Goal: Task Accomplishment & Management: Use online tool/utility

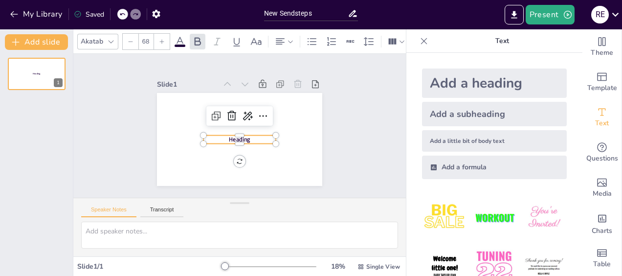
click at [235, 136] on span "Heading" at bounding box center [239, 139] width 21 height 8
click at [344, 155] on div "Slide 1 Internatonal Quiz Services" at bounding box center [239, 126] width 332 height 144
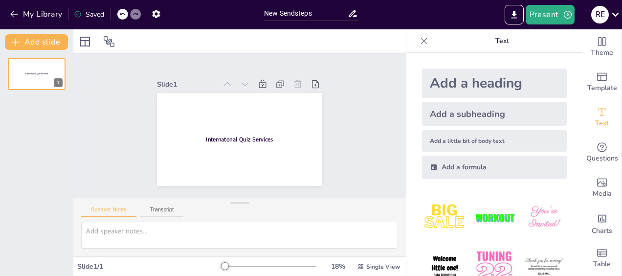
click at [62, 33] on div "Add slide Internatonal Quiz Services 1" at bounding box center [36, 152] width 73 height 246
click at [50, 41] on button "Add slide" at bounding box center [36, 42] width 63 height 16
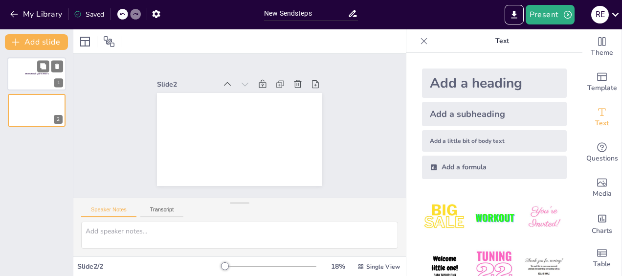
click at [25, 88] on div at bounding box center [36, 73] width 59 height 33
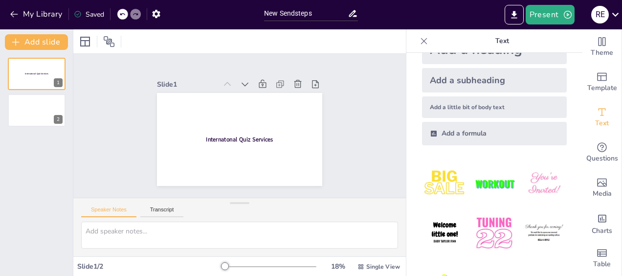
scroll to position [33, 0]
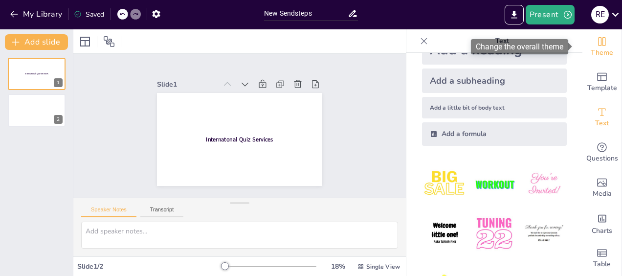
click at [596, 46] on icon "Change the overall theme" at bounding box center [602, 42] width 12 height 12
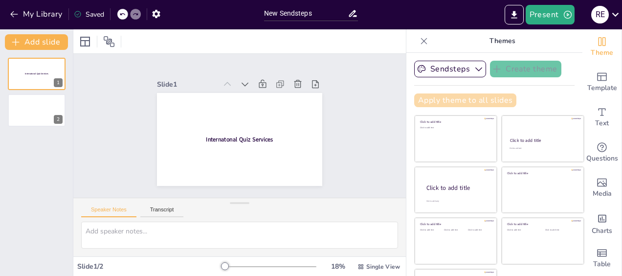
click at [476, 98] on button "Apply theme to all slides" at bounding box center [465, 100] width 102 height 14
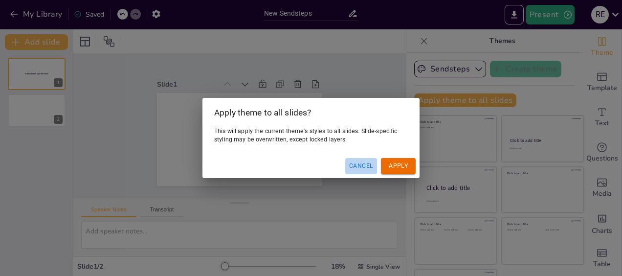
click at [367, 163] on button "Cancel" at bounding box center [361, 166] width 32 height 16
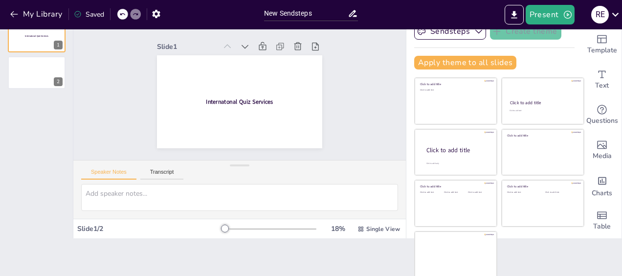
scroll to position [0, 0]
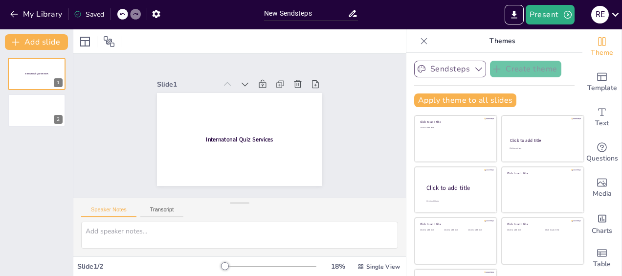
click at [446, 69] on button "Sendsteps" at bounding box center [450, 69] width 72 height 17
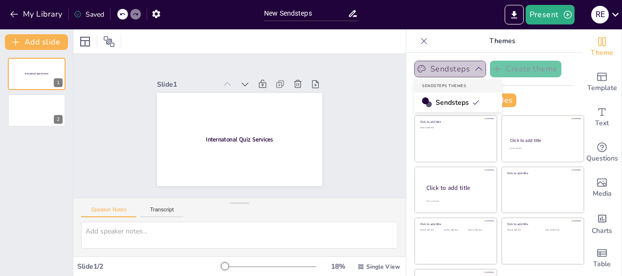
click at [446, 69] on button "Sendsteps" at bounding box center [450, 69] width 72 height 17
click at [474, 64] on icon "button" at bounding box center [479, 69] width 10 height 10
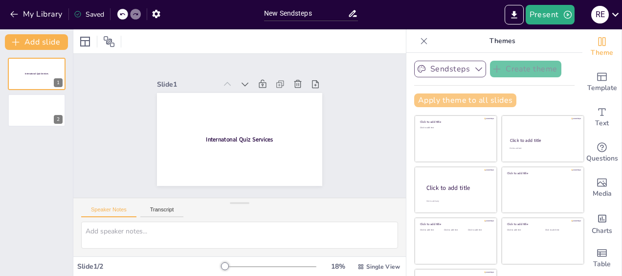
click at [456, 94] on button "Apply theme to all slides" at bounding box center [465, 100] width 102 height 14
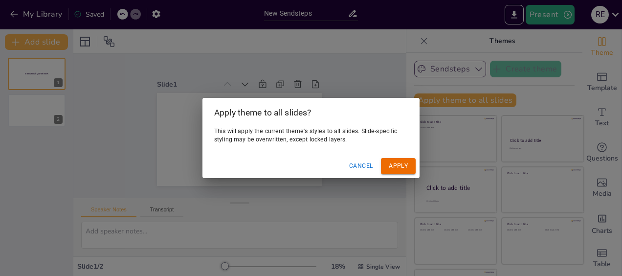
click at [398, 164] on button "Apply" at bounding box center [398, 166] width 35 height 16
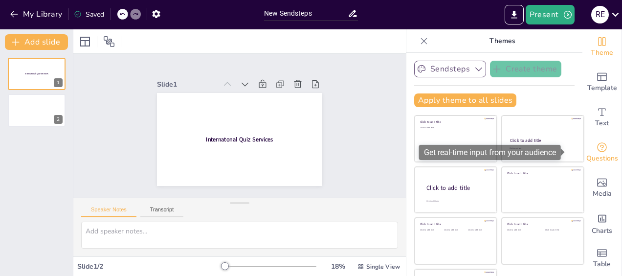
click at [597, 148] on icon "Get real-time input from your audience" at bounding box center [602, 147] width 10 height 10
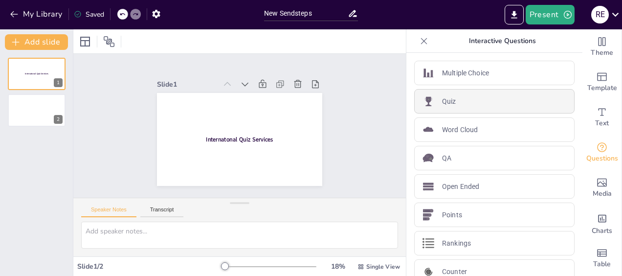
click at [491, 102] on div "Quiz" at bounding box center [494, 101] width 160 height 24
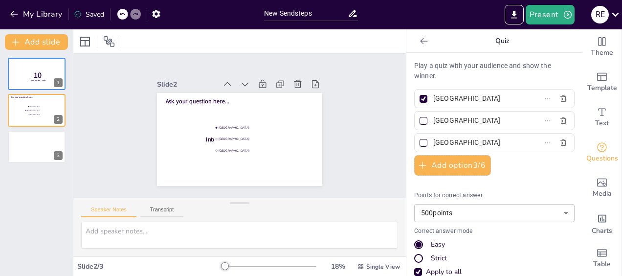
click at [493, 184] on div "Points for correct answer 500 points 500 ​ Correct answer mode Easy Strict Appl…" at bounding box center [494, 271] width 160 height 177
click at [206, 97] on span "Ask your question here..." at bounding box center [198, 101] width 64 height 8
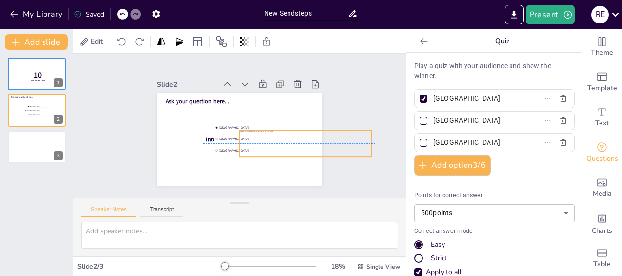
drag, startPoint x: 179, startPoint y: 131, endPoint x: 246, endPoint y: 134, distance: 67.5
click at [246, 134] on div at bounding box center [305, 143] width 132 height 26
click at [125, 42] on icon at bounding box center [122, 42] width 10 height 10
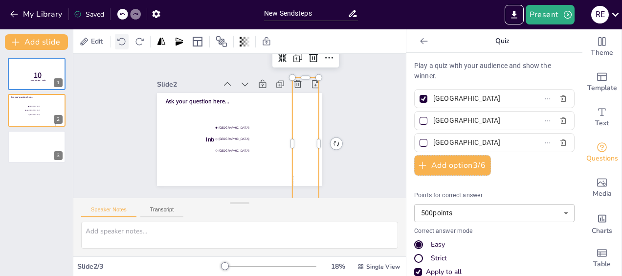
click at [125, 42] on icon at bounding box center [122, 42] width 10 height 10
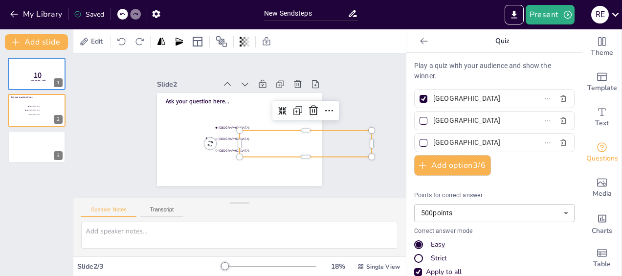
click at [352, 130] on div "Slide 1 10 Countdown - title Slide 2 Internatonal Quiz Services Ask your questi…" at bounding box center [239, 126] width 332 height 144
click at [309, 108] on icon at bounding box center [313, 111] width 9 height 10
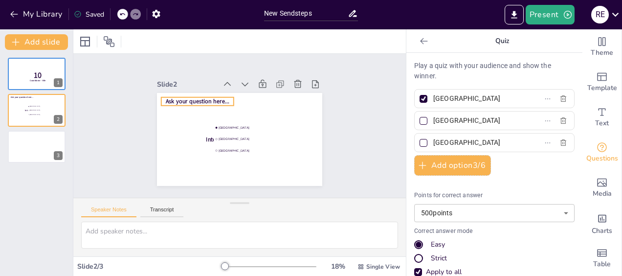
click at [216, 97] on span "Ask your question here..." at bounding box center [198, 101] width 64 height 8
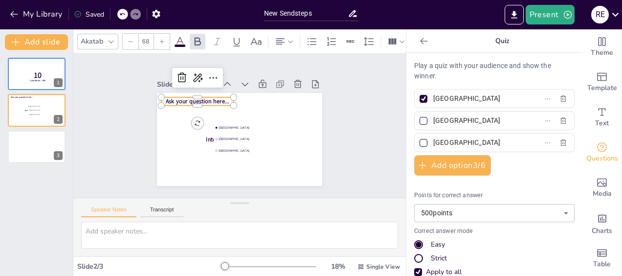
click at [215, 97] on span "Ask your question here..." at bounding box center [198, 101] width 64 height 8
click at [219, 99] on span "Ask your question here..." at bounding box center [204, 103] width 64 height 8
click at [225, 101] on span "Ask your question here..." at bounding box center [204, 104] width 64 height 8
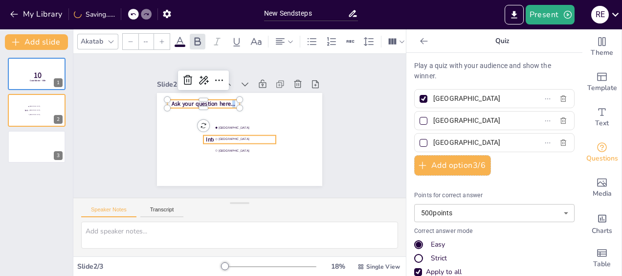
click at [206, 135] on span "Internatonal Quiz Services" at bounding box center [239, 139] width 67 height 8
type input "68"
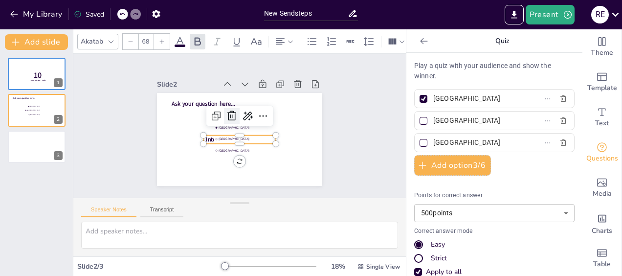
click at [227, 111] on icon at bounding box center [232, 116] width 12 height 12
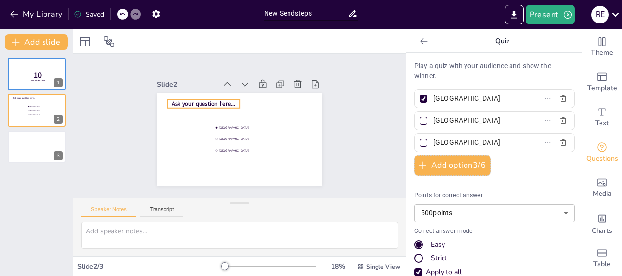
click at [203, 100] on span "Ask your question here..." at bounding box center [204, 104] width 64 height 8
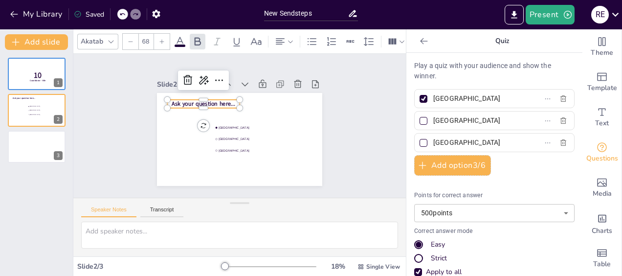
click at [220, 100] on span "Ask your question here..." at bounding box center [204, 104] width 64 height 8
click at [217, 76] on div at bounding box center [219, 80] width 16 height 16
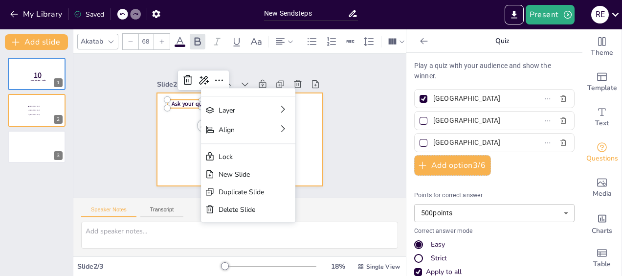
click at [193, 114] on div at bounding box center [239, 139] width 165 height 93
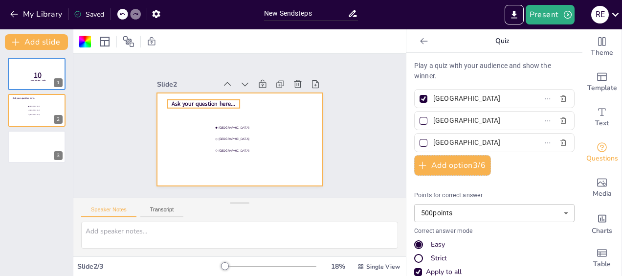
click at [215, 101] on span "Ask your question here..." at bounding box center [204, 104] width 64 height 8
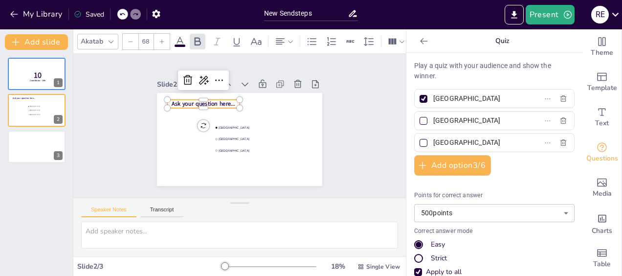
click at [223, 100] on span "Ask your question here..." at bounding box center [204, 104] width 64 height 8
click at [221, 100] on span "Ask your question here..." at bounding box center [204, 104] width 64 height 8
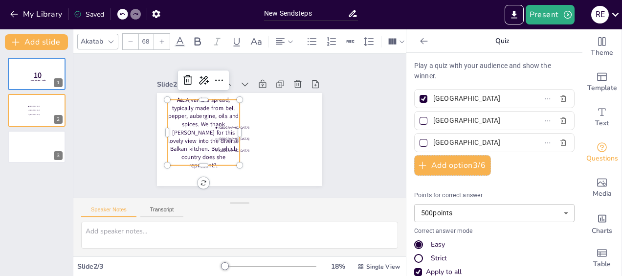
click at [178, 100] on span "Ae.." at bounding box center [181, 100] width 9 height 8
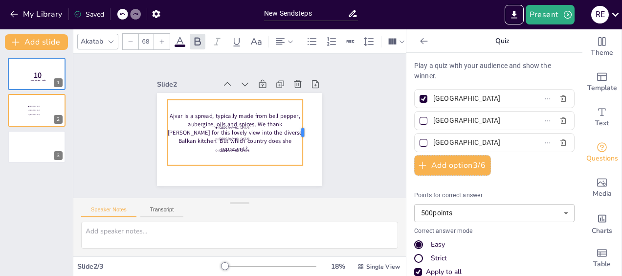
drag, startPoint x: 232, startPoint y: 126, endPoint x: 295, endPoint y: 127, distance: 63.1
click at [303, 127] on div at bounding box center [307, 132] width 8 height 65
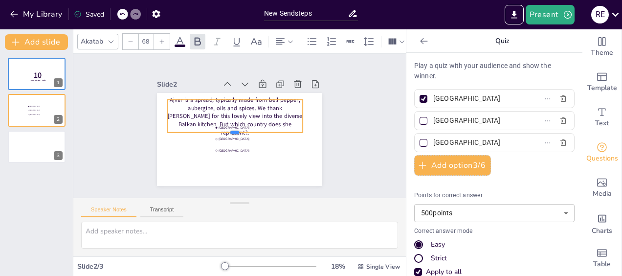
drag, startPoint x: 226, startPoint y: 162, endPoint x: 230, endPoint y: 108, distance: 54.8
click at [230, 108] on div "Amsterdam Rotterdam The Hague Ajvar is a spread, typically made from bell peppe…" at bounding box center [239, 139] width 165 height 93
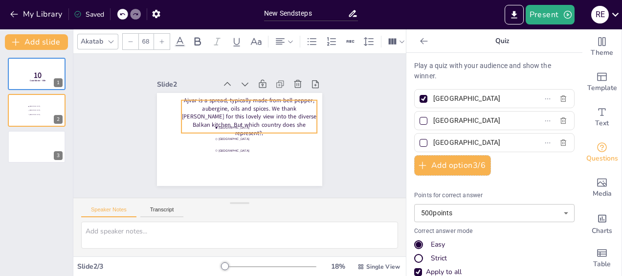
drag, startPoint x: 183, startPoint y: 114, endPoint x: 197, endPoint y: 114, distance: 14.2
click at [197, 114] on p "Ajvar is a spread, typically made from bell pepper, aubergine, oils and spices.…" at bounding box center [248, 116] width 135 height 41
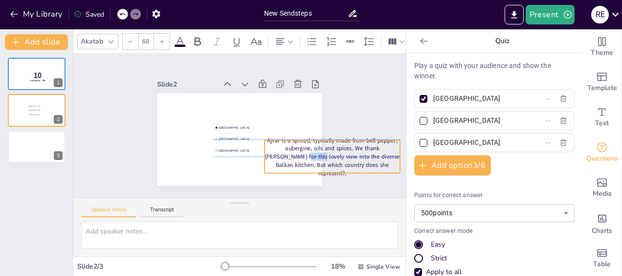
drag, startPoint x: 197, startPoint y: 116, endPoint x: 281, endPoint y: 158, distance: 93.1
click at [281, 158] on p "Ajvar is a spread, typically made from bell pepper, aubergine, oils and spices.…" at bounding box center [331, 156] width 135 height 41
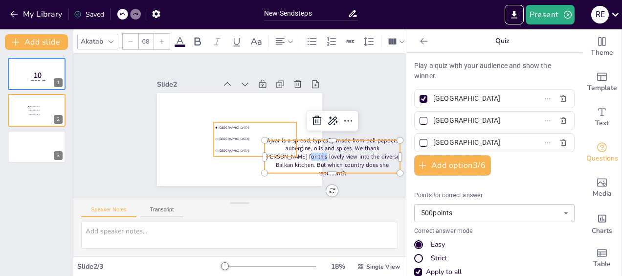
click at [220, 133] on li "Rotterdam" at bounding box center [255, 138] width 83 height 11
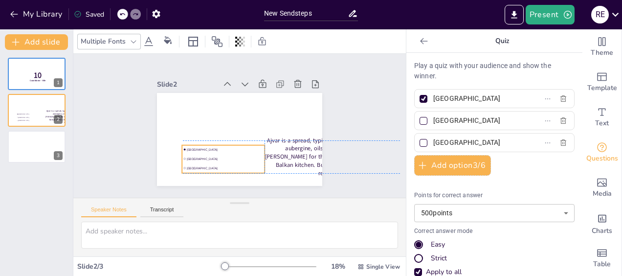
drag, startPoint x: 234, startPoint y: 145, endPoint x: 203, endPoint y: 167, distance: 38.1
click at [203, 167] on li "The Hague" at bounding box center [223, 168] width 83 height 9
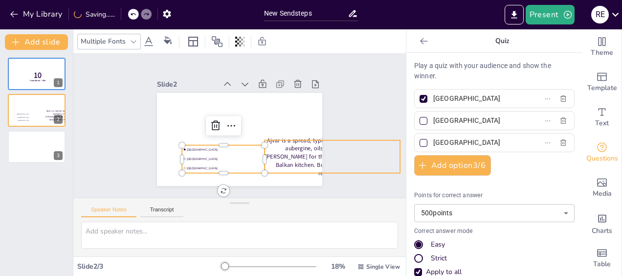
click at [282, 160] on p "Ajvar is a spread, typically made from bell pepper, aubergine, oils and spices.…" at bounding box center [331, 156] width 135 height 41
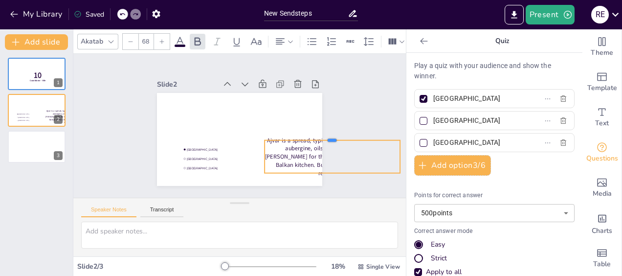
click at [294, 135] on div at bounding box center [331, 136] width 135 height 8
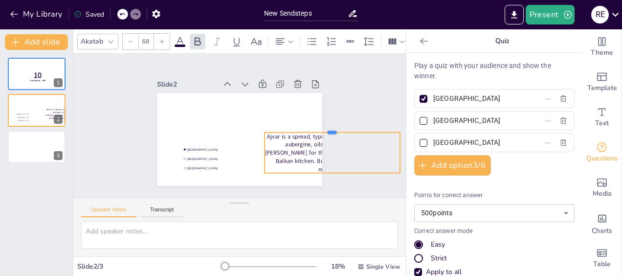
drag, startPoint x: 269, startPoint y: 136, endPoint x: 227, endPoint y: 129, distance: 42.1
click at [227, 129] on div "Ajvar is a spread, typically made from bell pepper, aubergine, oils and spices.…" at bounding box center [239, 139] width 165 height 93
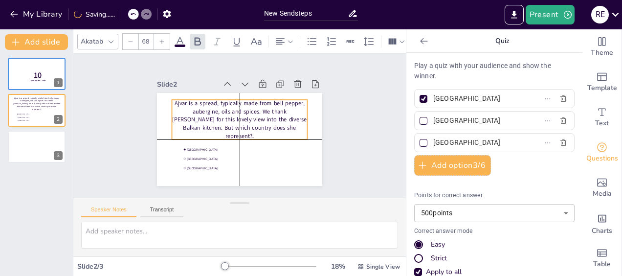
drag, startPoint x: 264, startPoint y: 167, endPoint x: 171, endPoint y: 135, distance: 98.3
click at [172, 135] on div "Ajvar is a spread, typically made from bell pepper, aubergine, oils and spices.…" at bounding box center [239, 120] width 135 height 40
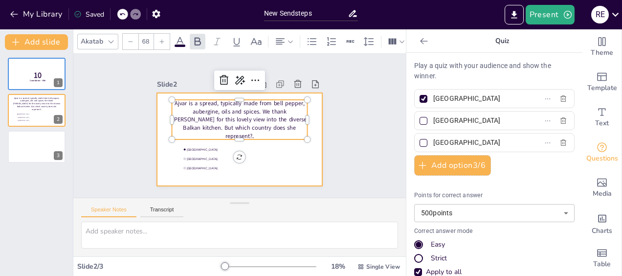
click at [271, 141] on div at bounding box center [239, 139] width 165 height 93
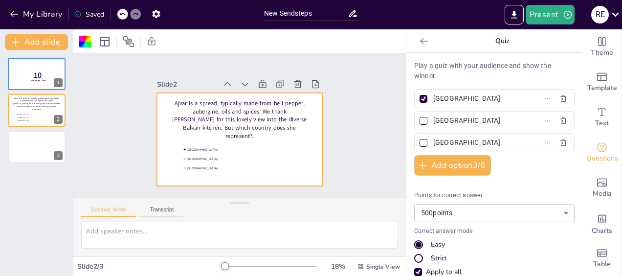
click at [483, 100] on input "Amsterdam" at bounding box center [478, 98] width 91 height 14
type input "[GEOGRAPHIC_DATA]"
click at [448, 119] on input "Rotterdam" at bounding box center [478, 120] width 91 height 14
type input "R"
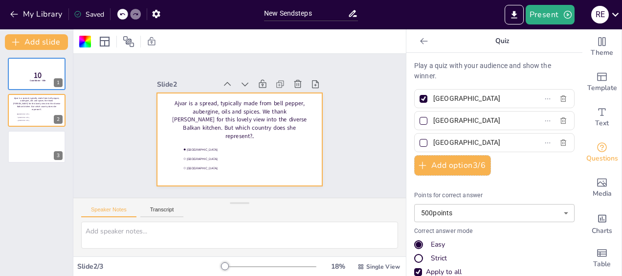
type input "[GEOGRAPHIC_DATA]"
click at [466, 139] on input "The Hague" at bounding box center [478, 142] width 91 height 14
type input "T"
type input "North Macadonia"
click at [197, 109] on p "Ajvar is a spread, typically made from bell pepper, aubergine, oils and spices.…" at bounding box center [239, 119] width 135 height 41
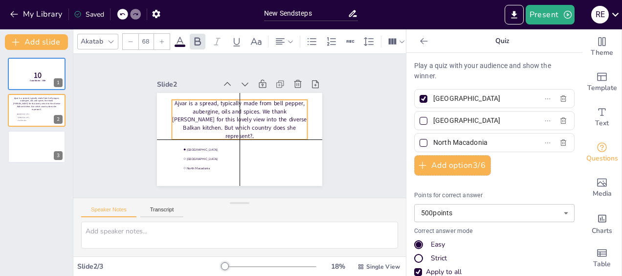
click at [175, 93] on div "Ajvar is a spread, typically made from bell pepper, aubergine, oils and spices.…" at bounding box center [239, 93] width 165 height 0
click at [281, 127] on p "Ajvar is a spread, typically made from bell pepper, aubergine, oils and spices.…" at bounding box center [239, 119] width 135 height 41
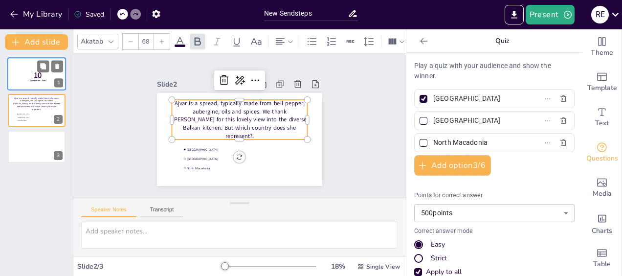
click at [26, 65] on div at bounding box center [36, 73] width 59 height 33
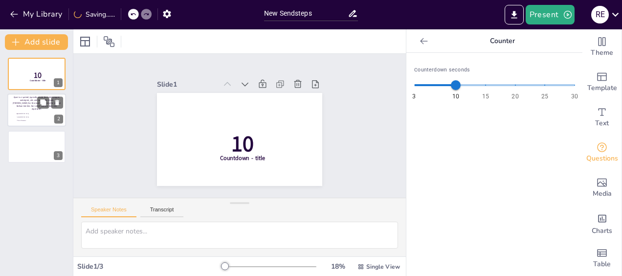
click at [31, 106] on p "Ajvar is a spread, typically made from bell pepper, aubergine, oils and spices.…" at bounding box center [37, 103] width 48 height 15
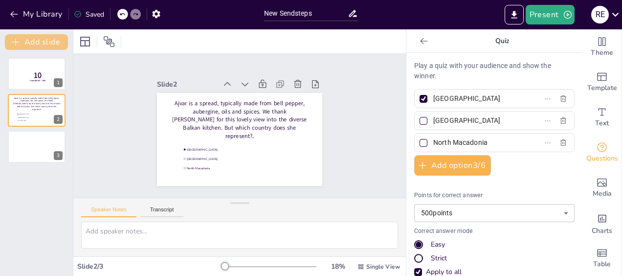
click at [47, 41] on button "Add slide" at bounding box center [36, 42] width 63 height 16
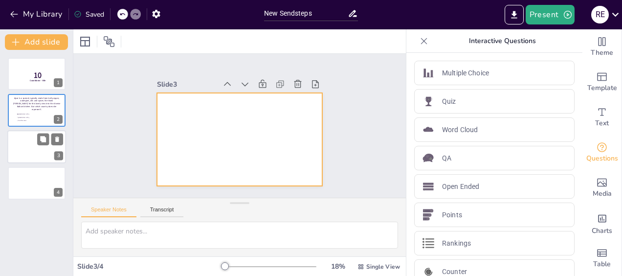
click at [43, 131] on div at bounding box center [36, 146] width 59 height 33
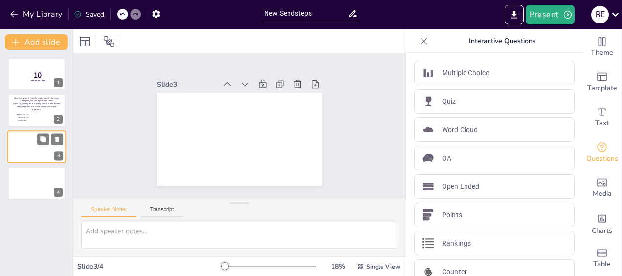
click at [15, 143] on div at bounding box center [36, 146] width 59 height 33
click at [27, 106] on p "Ajvar is a spread, typically made from bell pepper, aubergine, oils and spices.…" at bounding box center [37, 103] width 48 height 15
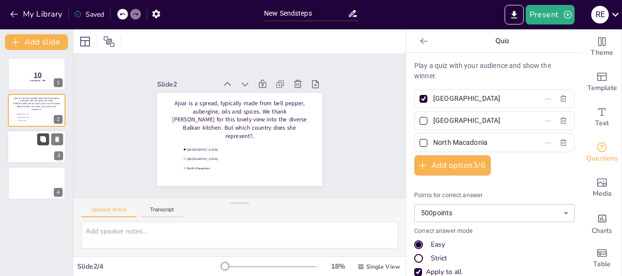
click at [47, 138] on button at bounding box center [43, 139] width 12 height 12
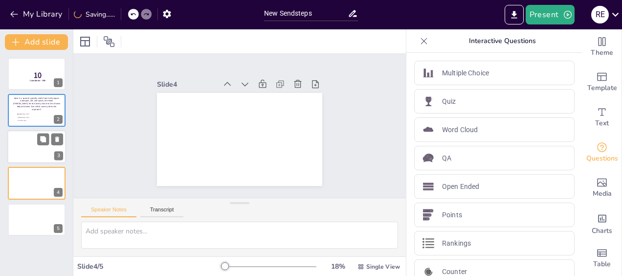
click at [16, 144] on div at bounding box center [36, 146] width 59 height 33
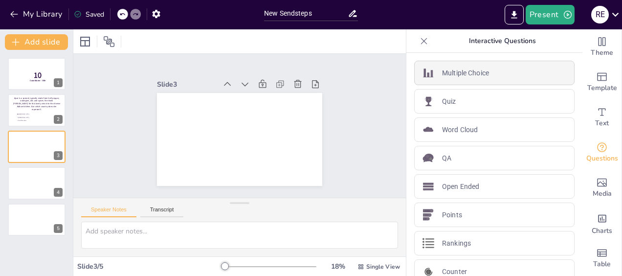
click at [456, 69] on p "Multiple Choice" at bounding box center [465, 73] width 47 height 10
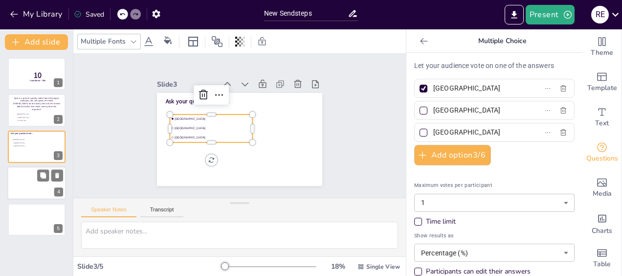
click at [32, 174] on div at bounding box center [36, 182] width 59 height 33
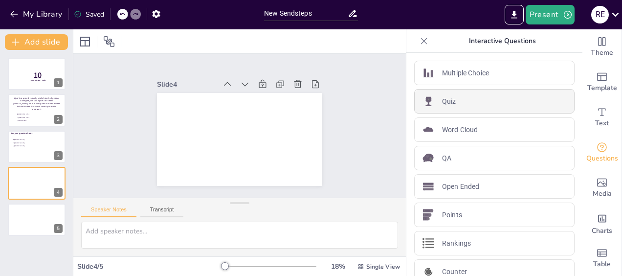
click at [476, 100] on div "Quiz" at bounding box center [494, 101] width 160 height 24
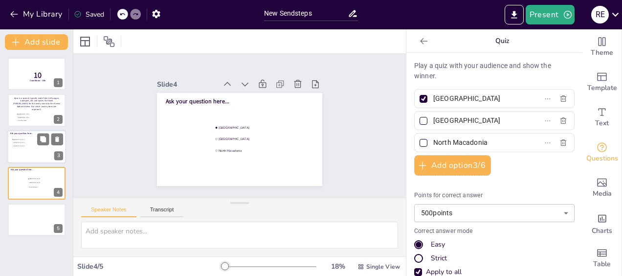
click at [9, 153] on div at bounding box center [36, 146] width 59 height 33
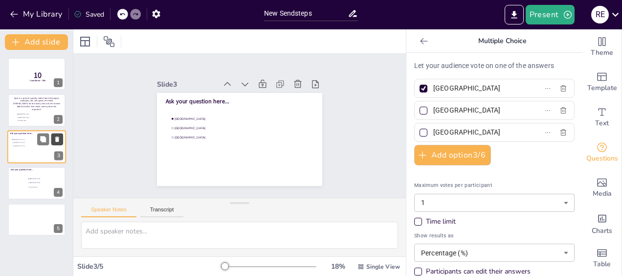
click at [62, 138] on button at bounding box center [57, 139] width 12 height 12
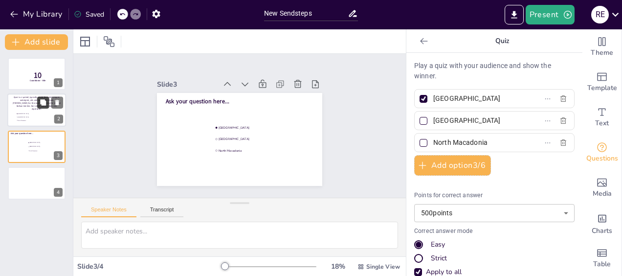
click at [42, 108] on button at bounding box center [43, 103] width 12 height 12
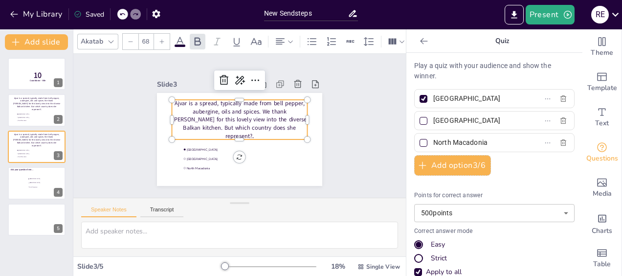
click at [173, 101] on p "Ajvar is a spread, typically made from bell pepper, aubergine, oils and spices.…" at bounding box center [239, 119] width 135 height 41
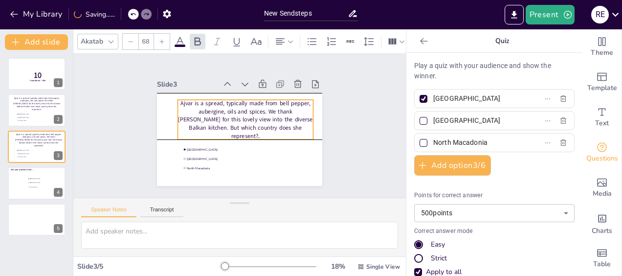
drag, startPoint x: 174, startPoint y: 103, endPoint x: 179, endPoint y: 99, distance: 6.8
click at [179, 99] on p "Ajvar is a spread, typically made from bell pepper, aubergine, oils and spices.…" at bounding box center [245, 119] width 135 height 41
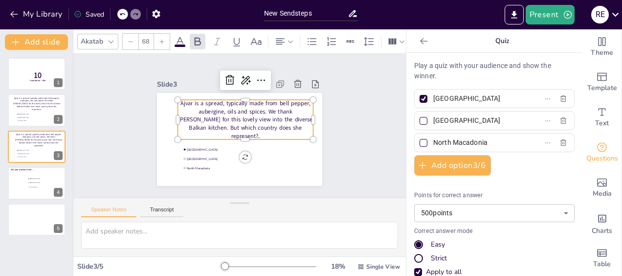
click at [216, 108] on p "Ajvar is a spread, typically made from bell pepper, aubergine, oils and spices.…" at bounding box center [245, 119] width 135 height 41
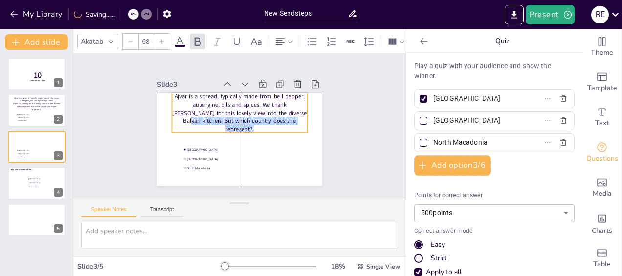
click at [271, 121] on p "Ajvar is a spread, typically made from bell pepper, aubergine, oils and spices.…" at bounding box center [239, 112] width 135 height 41
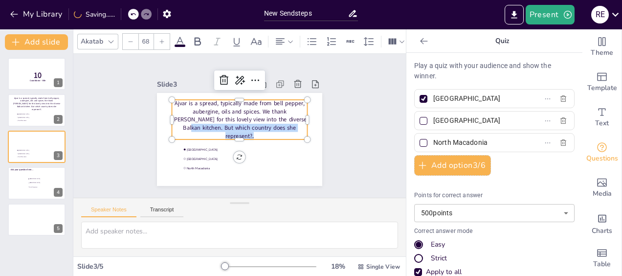
click at [275, 128] on p "Ajvar is a spread, typically made from bell pepper, aubergine, oils and spices.…" at bounding box center [239, 119] width 135 height 41
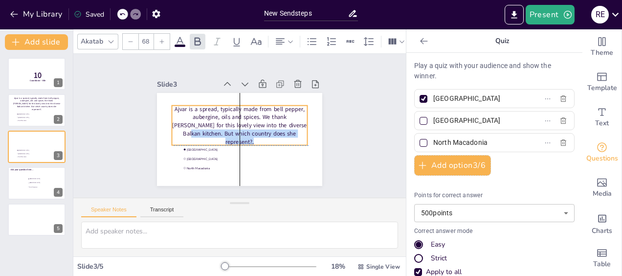
drag, startPoint x: 276, startPoint y: 128, endPoint x: 267, endPoint y: 121, distance: 11.1
click at [254, 137] on span "." at bounding box center [252, 141] width 1 height 8
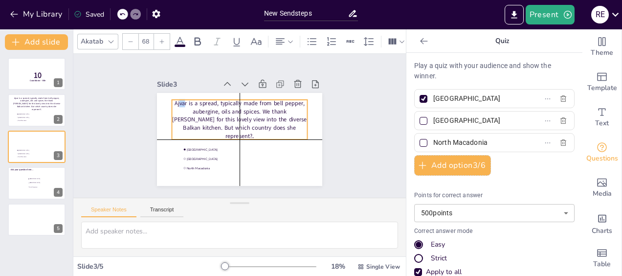
drag, startPoint x: 161, startPoint y: 96, endPoint x: 172, endPoint y: 101, distance: 11.4
click at [172, 101] on p "Ajvar is a spread, typically made from bell pepper, aubergine, oils and spices.…" at bounding box center [239, 119] width 135 height 41
click at [130, 116] on div "Slide 1 10 Countdown - title Slide 2 Ajvar is a spread, typically made from bel…" at bounding box center [240, 125] width 220 height 120
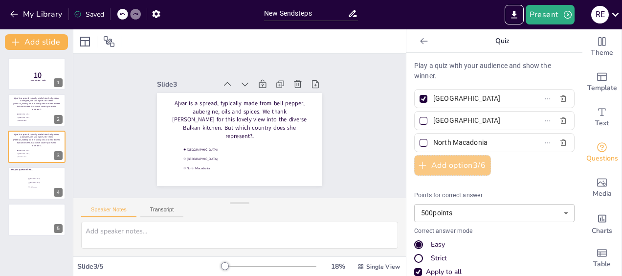
click at [425, 167] on button "Add option 3 / 6" at bounding box center [452, 165] width 77 height 21
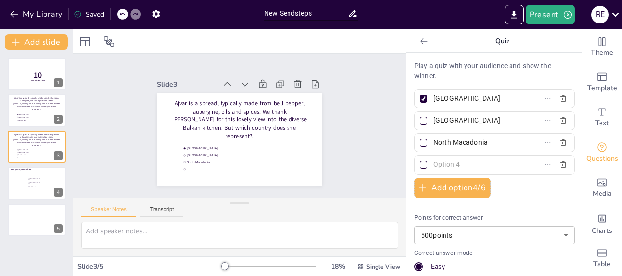
click at [433, 167] on input "text" at bounding box center [478, 164] width 91 height 14
type input "N"
type input "[GEOGRAPHIC_DATA]"
click at [419, 141] on div at bounding box center [423, 143] width 8 height 8
click at [433, 141] on input "North Macadonia" at bounding box center [478, 142] width 91 height 14
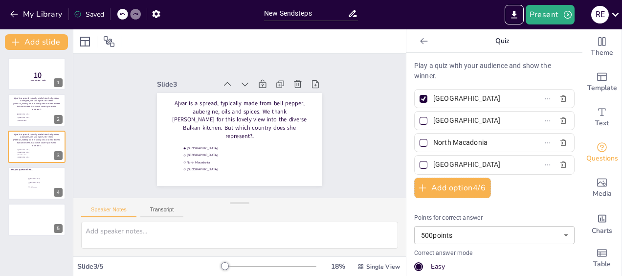
checkbox input "true"
click at [33, 113] on span "[GEOGRAPHIC_DATA]" at bounding box center [31, 113] width 27 height 1
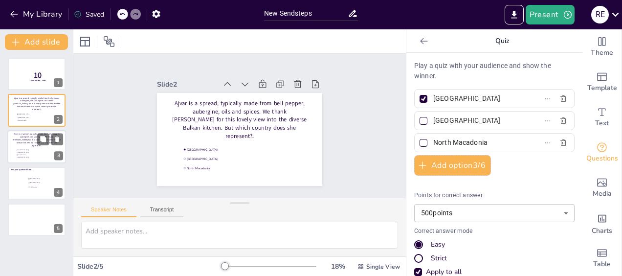
click at [19, 142] on p "Ajvar is a spread, typically made from bell pepper, aubergine, oils and spices.…" at bounding box center [37, 139] width 48 height 15
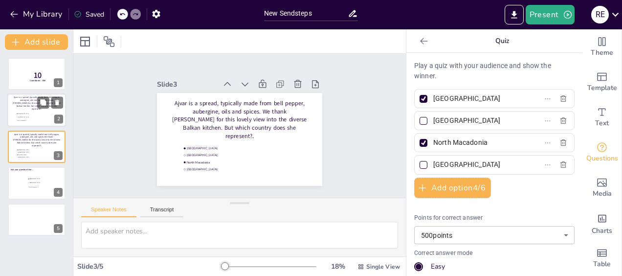
click at [16, 121] on li "North Macadonia" at bounding box center [30, 120] width 29 height 3
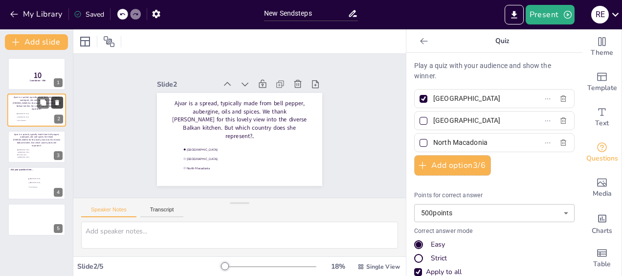
click at [58, 103] on icon at bounding box center [57, 102] width 4 height 5
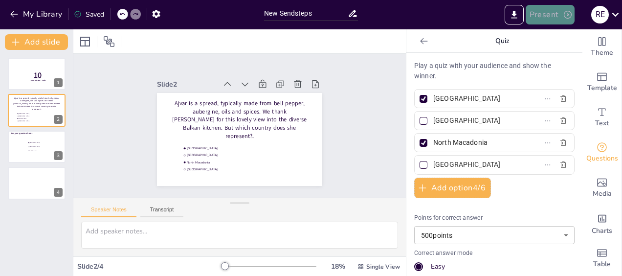
click at [534, 21] on button "Present" at bounding box center [549, 15] width 49 height 20
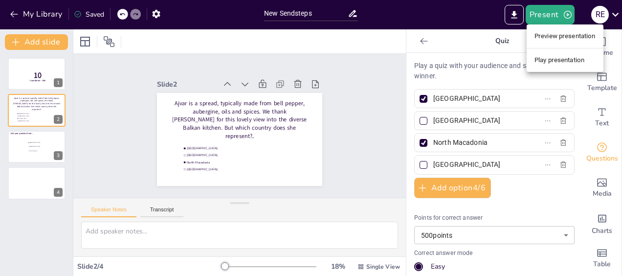
click at [551, 37] on li "Preview presentation" at bounding box center [564, 36] width 77 height 16
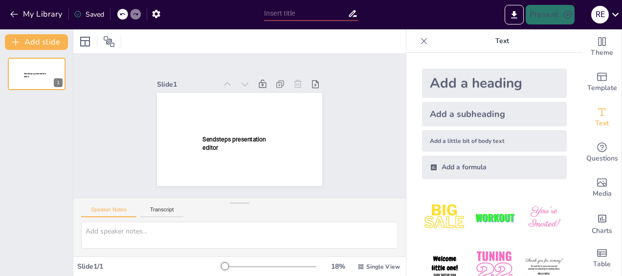
type input "New Sendsteps"
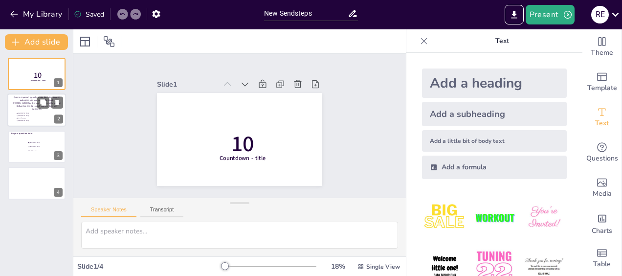
click at [23, 108] on p "Ajvar is a spread, typically made from bell pepper, aubergine, oils and spices.…" at bounding box center [37, 103] width 48 height 15
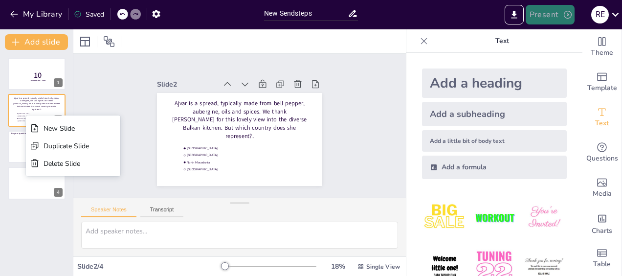
click at [555, 16] on button "Present" at bounding box center [549, 15] width 49 height 20
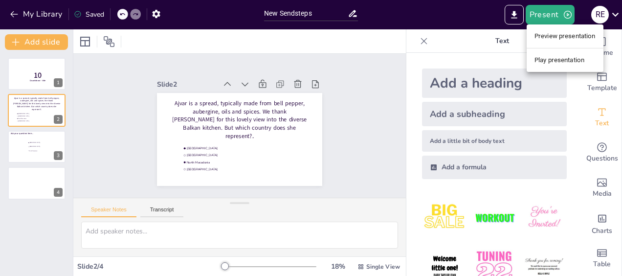
click at [558, 57] on li "Play presentation" at bounding box center [564, 60] width 77 height 16
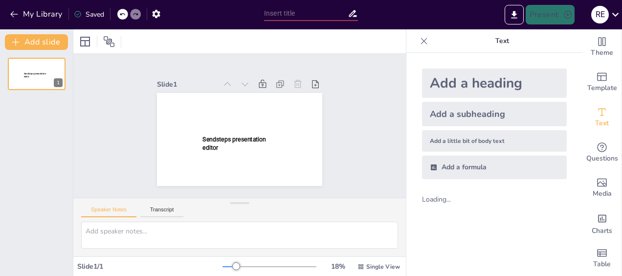
type input "New Sendsteps"
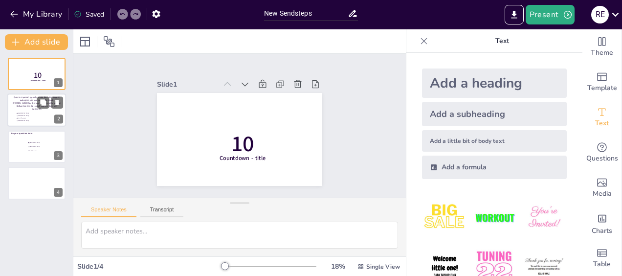
click at [22, 110] on div "Ajvar is a spread, typically made from bell pepper, aubergine, oils and spices.…" at bounding box center [37, 103] width 48 height 14
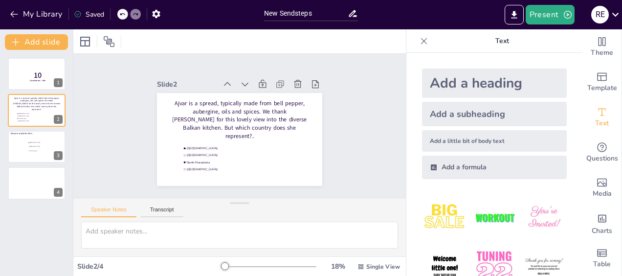
click at [21, 129] on div "10 Countdown - title 1 Ajvar is a spread, typically made from bell pepper, aube…" at bounding box center [36, 129] width 73 height 142
click at [19, 142] on div at bounding box center [36, 146] width 59 height 33
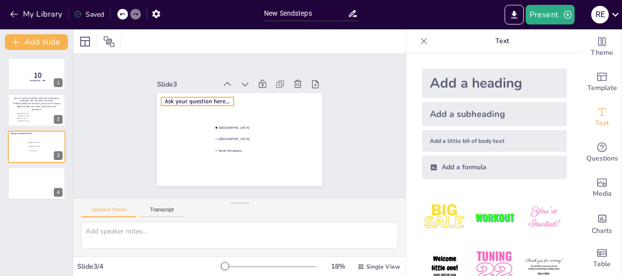
click at [203, 98] on span "Ask your question here..." at bounding box center [197, 101] width 65 height 8
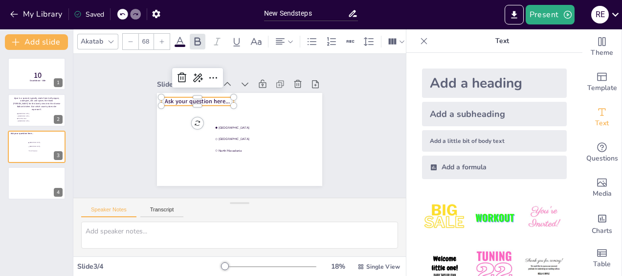
click at [203, 98] on span "Ask your question here..." at bounding box center [197, 101] width 65 height 8
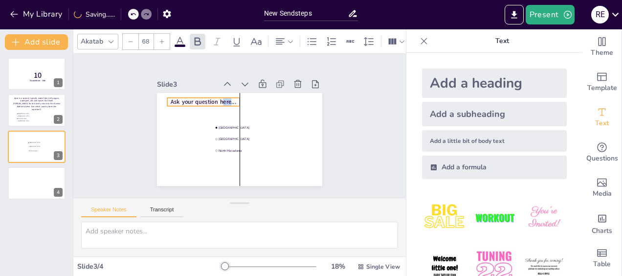
click at [216, 98] on span "Ask your question here..." at bounding box center [203, 102] width 65 height 8
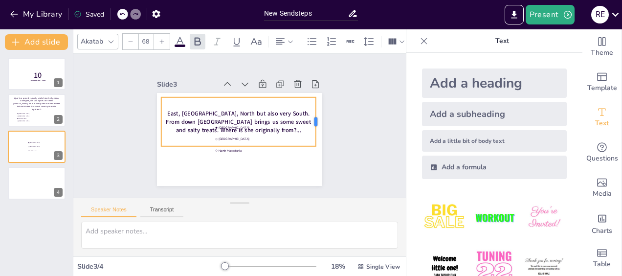
drag, startPoint x: 227, startPoint y: 117, endPoint x: 308, endPoint y: 118, distance: 81.1
click at [316, 118] on div at bounding box center [320, 121] width 8 height 49
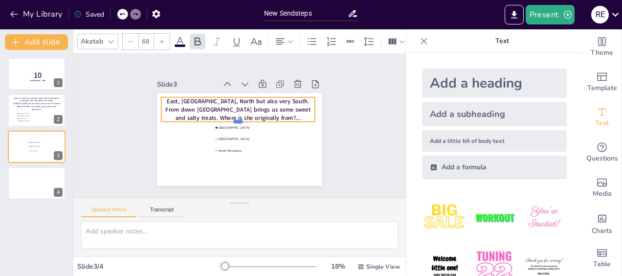
drag, startPoint x: 231, startPoint y: 143, endPoint x: 225, endPoint y: 114, distance: 29.3
click at [225, 114] on div "Albania Kosovo North Macadonia East, West, North but also very South. From down…" at bounding box center [239, 139] width 165 height 93
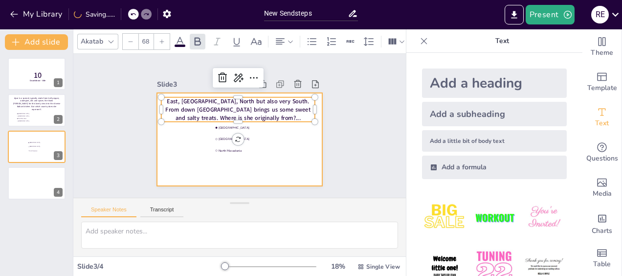
click at [316, 179] on div "Slide 1 10 Countdown - title Slide 2 Ajvar is a spread, typically made from bel…" at bounding box center [240, 125] width 220 height 120
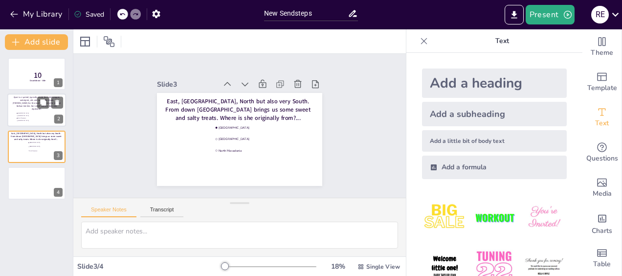
click at [25, 111] on div at bounding box center [36, 110] width 59 height 33
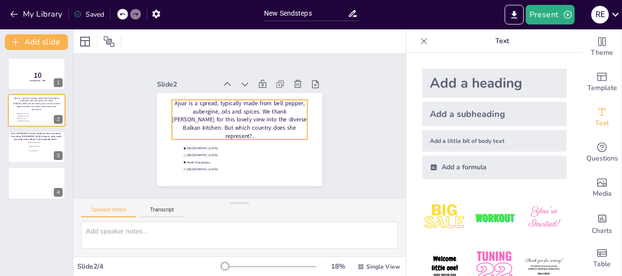
click at [191, 117] on p "Ajvar is a spread, typically made from bell pepper, aubergine, oils and spices.…" at bounding box center [239, 119] width 135 height 41
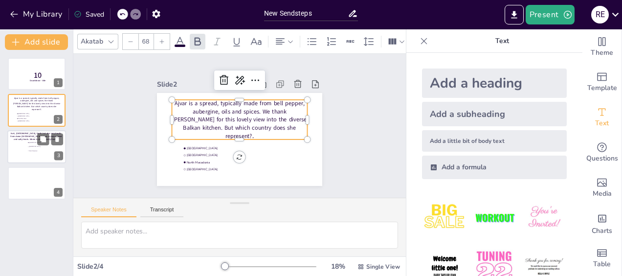
click at [28, 144] on li "[GEOGRAPHIC_DATA]" at bounding box center [41, 142] width 29 height 4
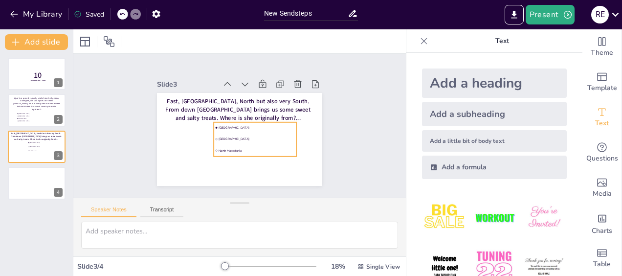
click at [261, 149] on span "North Macadonia" at bounding box center [256, 151] width 77 height 4
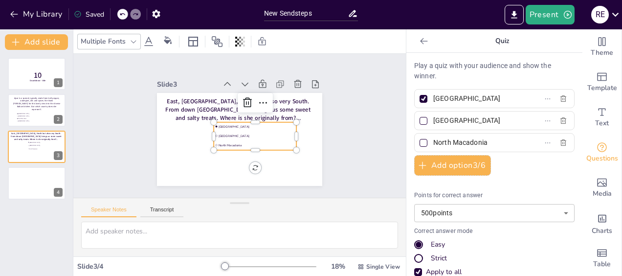
click at [263, 150] on div at bounding box center [255, 154] width 83 height 8
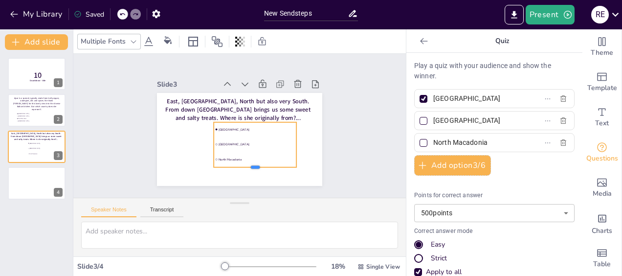
drag, startPoint x: 246, startPoint y: 147, endPoint x: 244, endPoint y: 165, distance: 18.6
click at [244, 167] on div at bounding box center [255, 171] width 83 height 8
drag, startPoint x: 248, startPoint y: 117, endPoint x: 244, endPoint y: 126, distance: 10.1
click at [244, 126] on div at bounding box center [255, 127] width 83 height 8
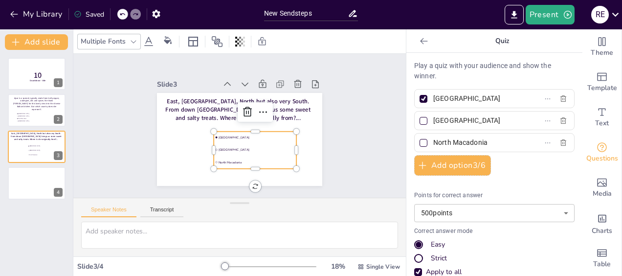
click at [453, 99] on input "[GEOGRAPHIC_DATA]" at bounding box center [478, 98] width 91 height 14
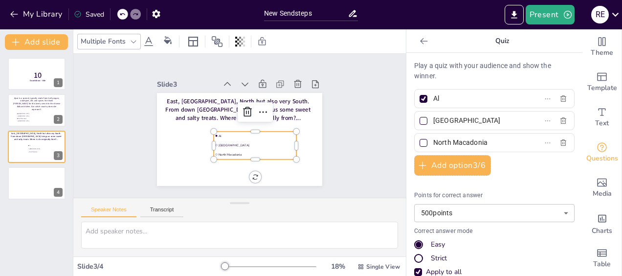
type input "A"
type input "South=[GEOGRAPHIC_DATA]"
click at [455, 121] on input "[GEOGRAPHIC_DATA]" at bounding box center [478, 120] width 91 height 14
type input "K"
type input "South-[GEOGRAPHIC_DATA]"
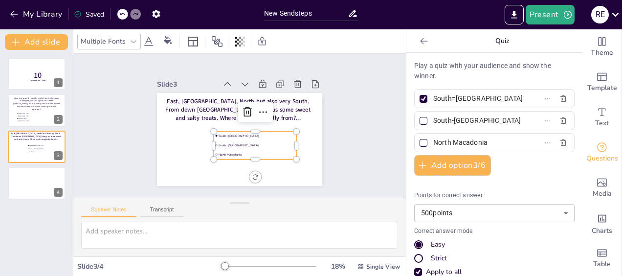
click at [482, 140] on input "North Macadonia" at bounding box center [478, 142] width 91 height 14
type input "N"
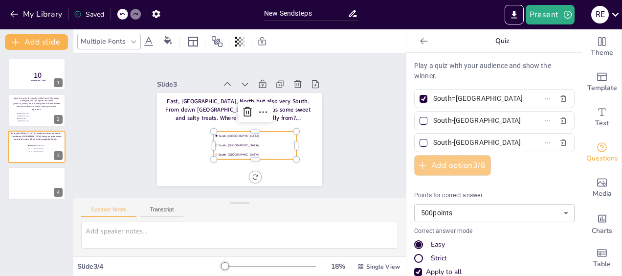
type input "South-[GEOGRAPHIC_DATA]"
click at [454, 165] on button "Add option 3 / 6" at bounding box center [452, 165] width 77 height 21
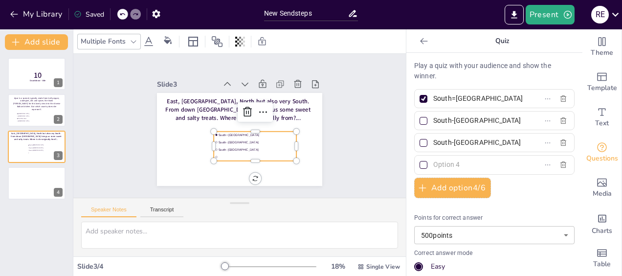
click at [451, 156] on div at bounding box center [494, 164] width 160 height 19
click at [446, 166] on input "text" at bounding box center [478, 164] width 91 height 14
type input "South-Holland"
click at [493, 40] on p "Quiz" at bounding box center [502, 40] width 141 height 23
click at [130, 40] on icon at bounding box center [134, 42] width 8 height 8
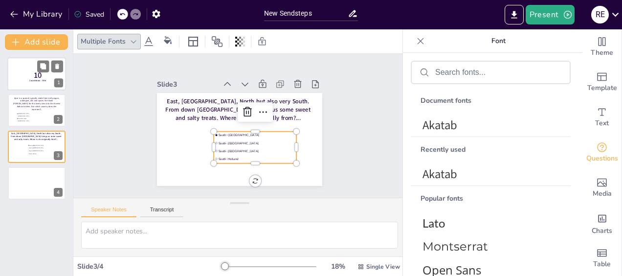
click at [20, 74] on div at bounding box center [36, 73] width 59 height 33
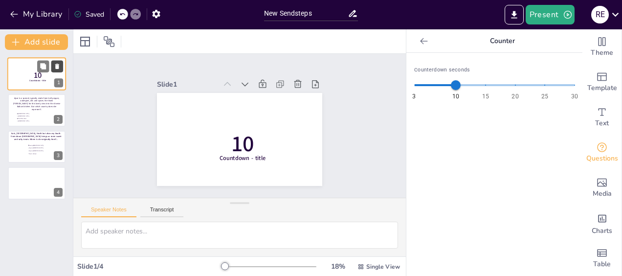
click at [59, 66] on icon at bounding box center [57, 66] width 4 height 5
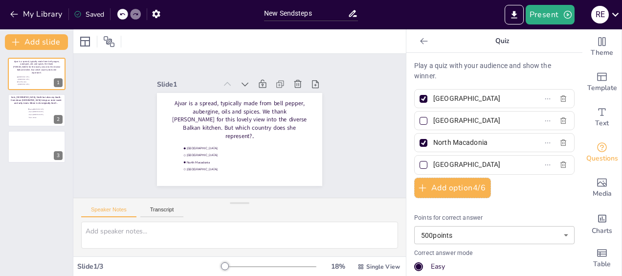
click at [107, 108] on div "Slide 1 Ajvar is a spread, typically made from bell pepper, aubergine, oils and…" at bounding box center [239, 126] width 332 height 144
click at [37, 105] on button at bounding box center [43, 103] width 12 height 12
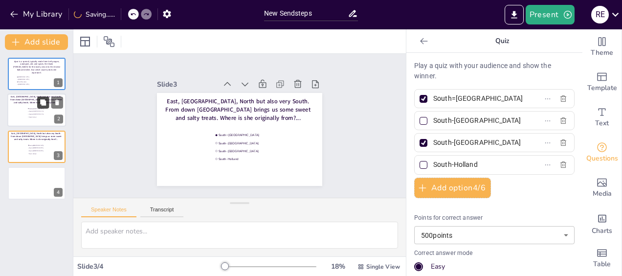
type input "South=[GEOGRAPHIC_DATA]"
type input "South-[GEOGRAPHIC_DATA]"
type input "South-Holland"
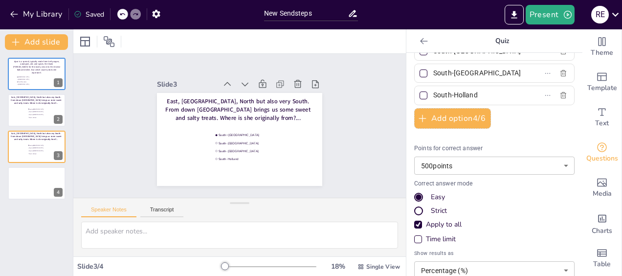
scroll to position [82, 0]
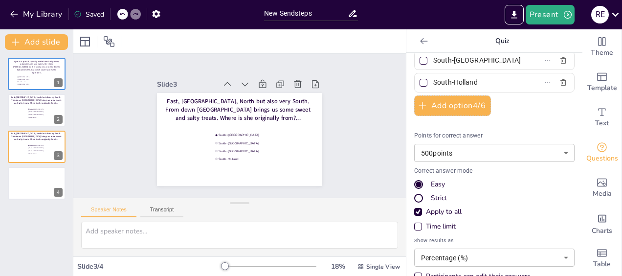
click at [449, 152] on body "My Library Saved New Sendsteps Present R E Document fonts Akatab Recently used …" at bounding box center [311, 138] width 622 height 276
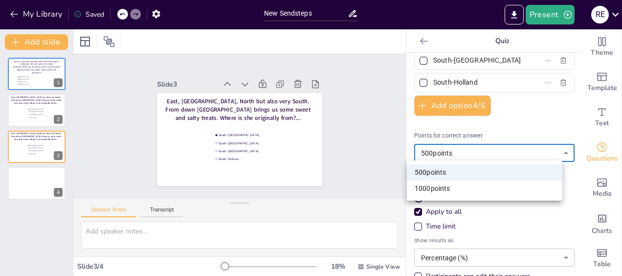
click at [348, 106] on div at bounding box center [311, 138] width 622 height 276
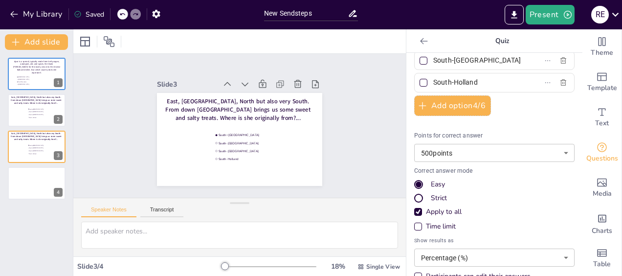
scroll to position [0, 0]
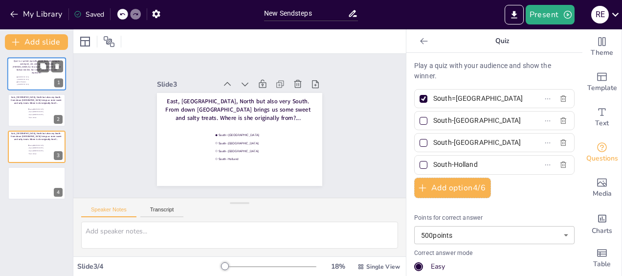
click at [32, 65] on p "Ajvar is a spread, typically made from bell pepper, aubergine, oils and spices.…" at bounding box center [37, 67] width 48 height 15
type input "[GEOGRAPHIC_DATA]"
type input "North Macadonia"
type input "[GEOGRAPHIC_DATA]"
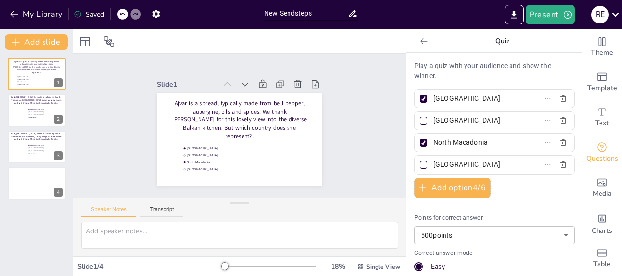
click at [419, 98] on div at bounding box center [423, 99] width 8 height 8
click at [433, 98] on input "[GEOGRAPHIC_DATA]" at bounding box center [478, 98] width 91 height 14
checkbox input "false"
click at [15, 110] on div at bounding box center [36, 110] width 59 height 33
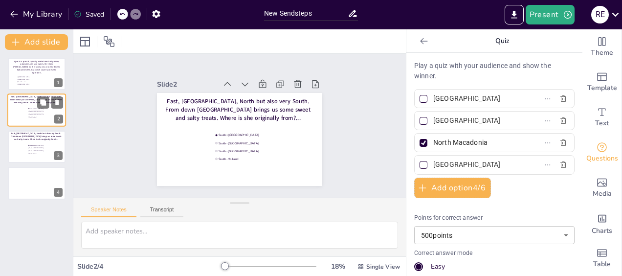
type input "South=[GEOGRAPHIC_DATA]"
type input "South-[GEOGRAPHIC_DATA]"
type input "South-Holland"
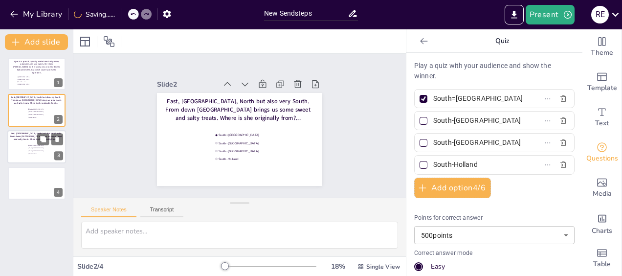
click at [30, 152] on li "South-[GEOGRAPHIC_DATA]" at bounding box center [41, 151] width 29 height 2
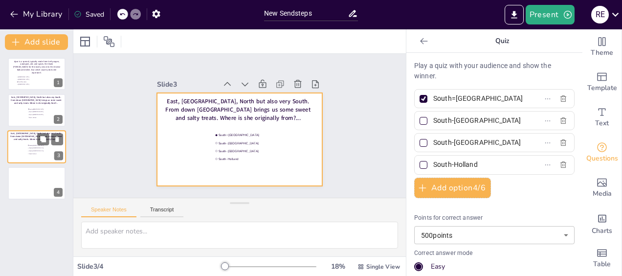
click at [20, 150] on div at bounding box center [36, 146] width 59 height 33
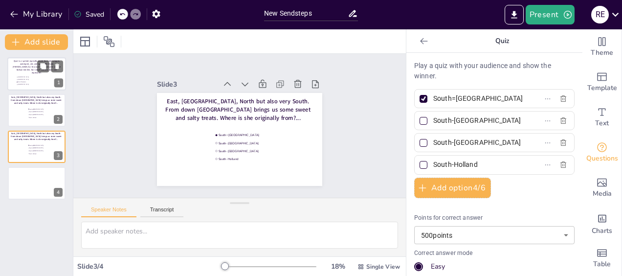
click at [29, 68] on p "Ajvar is a spread, typically made from bell pepper, aubergine, oils and spices.…" at bounding box center [37, 67] width 48 height 15
type input "[GEOGRAPHIC_DATA]"
type input "North Macadonia"
type input "[GEOGRAPHIC_DATA]"
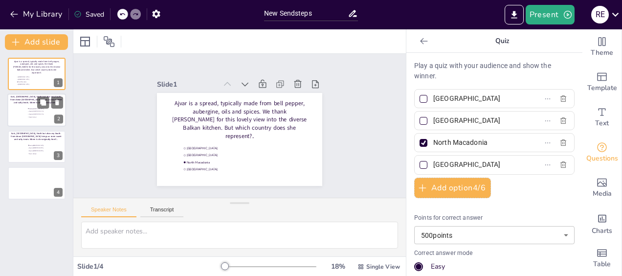
click at [27, 111] on li "South-[GEOGRAPHIC_DATA]" at bounding box center [41, 111] width 29 height 2
type input "South=[GEOGRAPHIC_DATA]"
type input "South-[GEOGRAPHIC_DATA]"
type input "South-Holland"
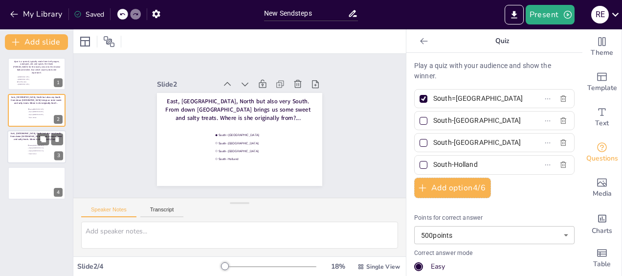
click at [24, 147] on div at bounding box center [36, 146] width 59 height 33
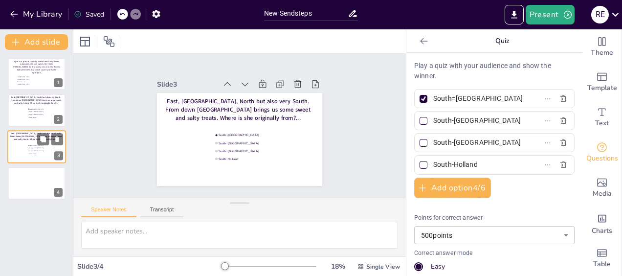
click at [22, 151] on div at bounding box center [36, 146] width 59 height 33
click at [17, 113] on div at bounding box center [36, 110] width 59 height 33
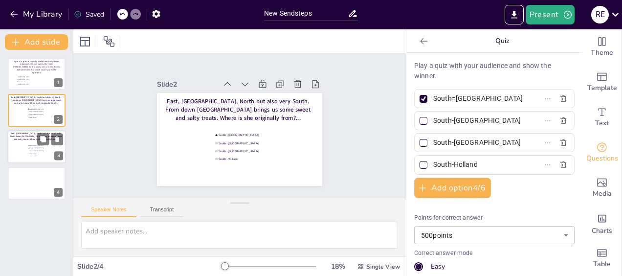
click at [21, 147] on div at bounding box center [36, 146] width 59 height 33
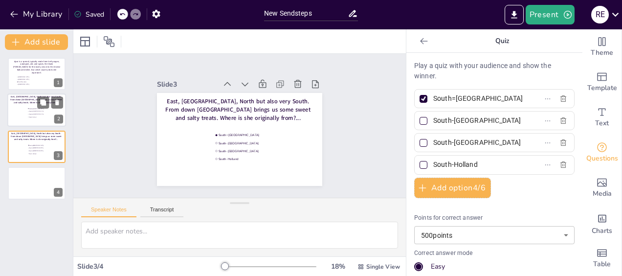
click at [18, 113] on div at bounding box center [36, 110] width 59 height 33
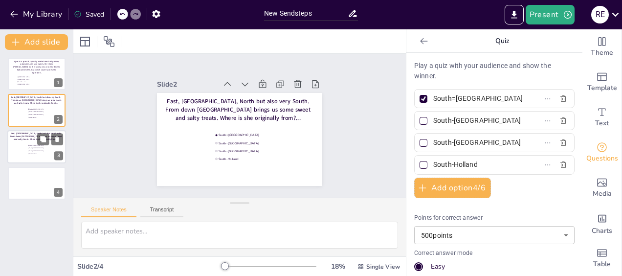
click at [21, 149] on div at bounding box center [36, 146] width 59 height 33
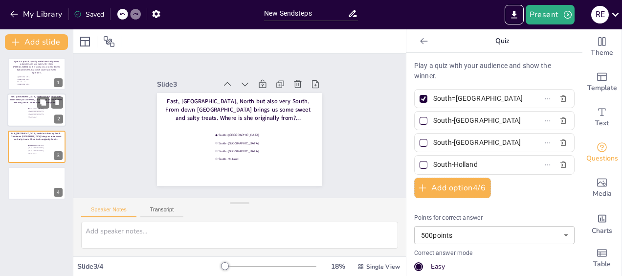
click at [19, 103] on p "East, West, North but also very South. From down South Benidine brings us some …" at bounding box center [36, 99] width 55 height 9
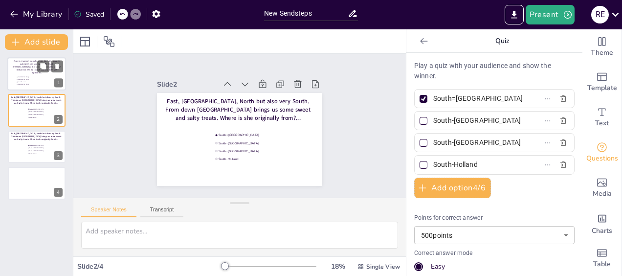
click at [18, 70] on p "Ajvar is a spread, typically made from bell pepper, aubergine, oils and spices.…" at bounding box center [37, 67] width 48 height 15
type input "[GEOGRAPHIC_DATA]"
type input "North Macadonia"
type input "[GEOGRAPHIC_DATA]"
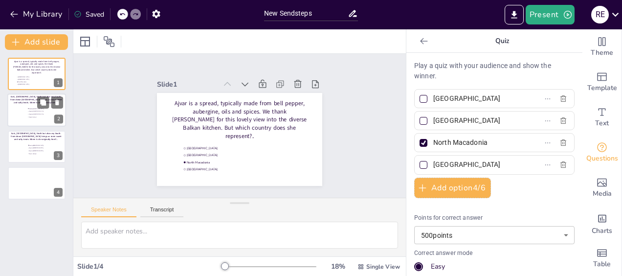
click at [22, 111] on div at bounding box center [36, 110] width 59 height 33
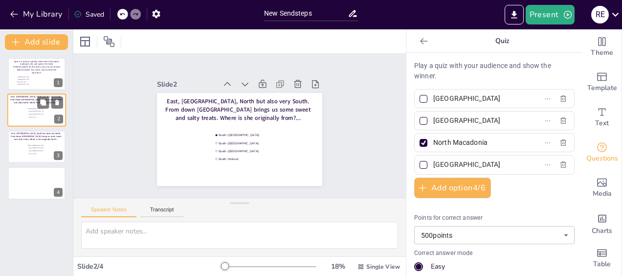
type input "South=[GEOGRAPHIC_DATA]"
type input "South-[GEOGRAPHIC_DATA]"
type input "South-Holland"
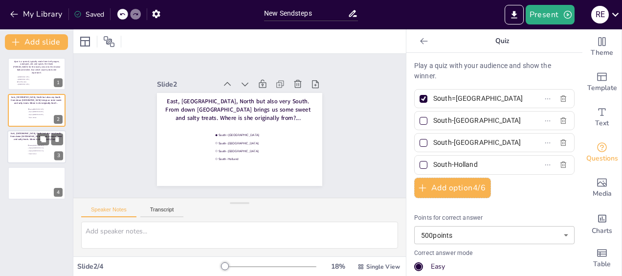
click at [21, 146] on div at bounding box center [36, 146] width 59 height 33
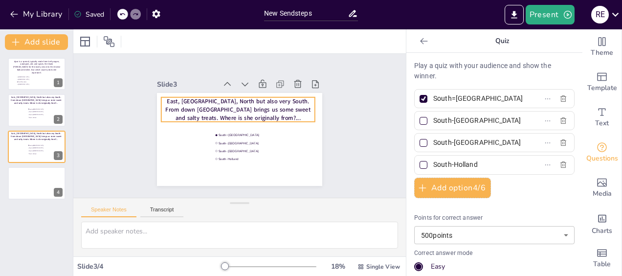
click at [171, 97] on span "East, [GEOGRAPHIC_DATA], North but also very South. From down [GEOGRAPHIC_DATA]…" at bounding box center [237, 109] width 145 height 24
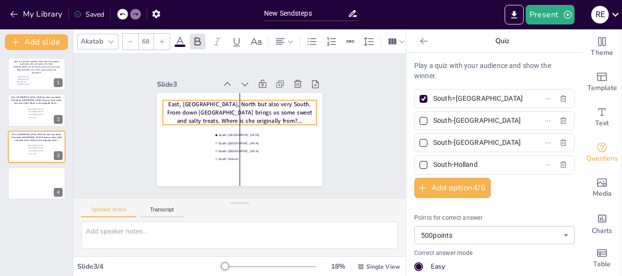
click at [255, 112] on span "East, [GEOGRAPHIC_DATA], North but also very South. From down [GEOGRAPHIC_DATA]…" at bounding box center [239, 112] width 145 height 24
click at [188, 102] on span "East, [GEOGRAPHIC_DATA], North but also very South. From down [GEOGRAPHIC_DATA]…" at bounding box center [239, 112] width 145 height 24
click at [177, 100] on span "East, [GEOGRAPHIC_DATA], North but also very South. From down [GEOGRAPHIC_DATA]…" at bounding box center [239, 111] width 145 height 24
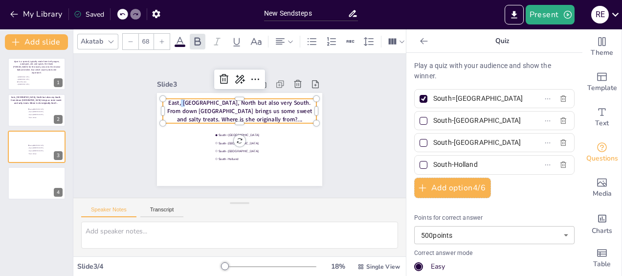
click at [170, 99] on span "East, [GEOGRAPHIC_DATA], North but also very South. From down [GEOGRAPHIC_DATA]…" at bounding box center [239, 111] width 145 height 24
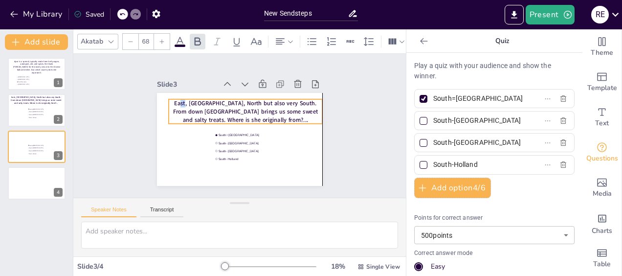
click at [174, 100] on span "East, [GEOGRAPHIC_DATA], North but also very South. From down [GEOGRAPHIC_DATA]…" at bounding box center [245, 111] width 145 height 24
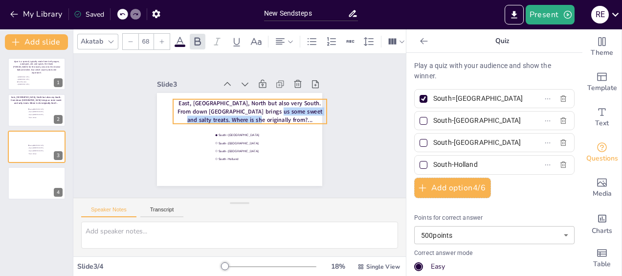
click at [251, 111] on span "East, [GEOGRAPHIC_DATA], North but also very South. From down [GEOGRAPHIC_DATA]…" at bounding box center [249, 111] width 145 height 24
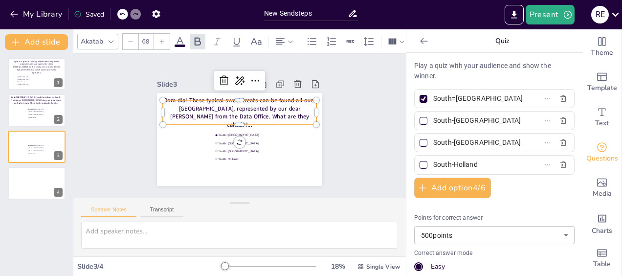
click at [276, 117] on p "Bom dia! These typical sweet treats can be found all over Brasil, represented b…" at bounding box center [239, 112] width 153 height 33
click at [104, 172] on div "Slide 1 Ajvar is a spread, typically made from bell pepper, aubergine, oils and…" at bounding box center [239, 126] width 332 height 144
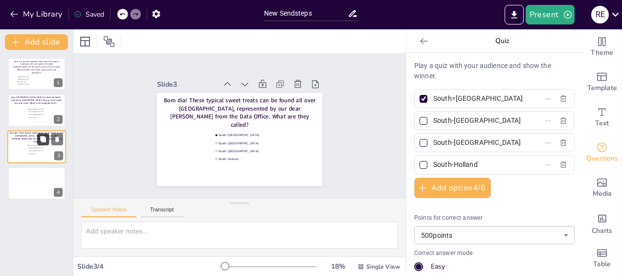
click at [40, 141] on icon at bounding box center [43, 138] width 7 height 7
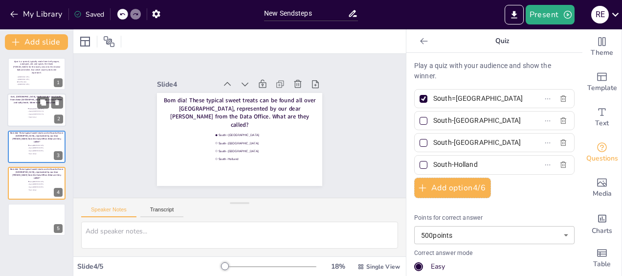
click at [28, 104] on span "East, [GEOGRAPHIC_DATA], North but also very South. From down [GEOGRAPHIC_DATA]…" at bounding box center [36, 99] width 52 height 9
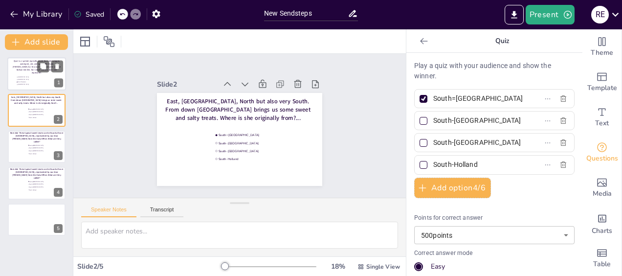
click at [23, 71] on p "Ajvar is a spread, typically made from bell pepper, aubergine, oils and spices.…" at bounding box center [37, 67] width 48 height 15
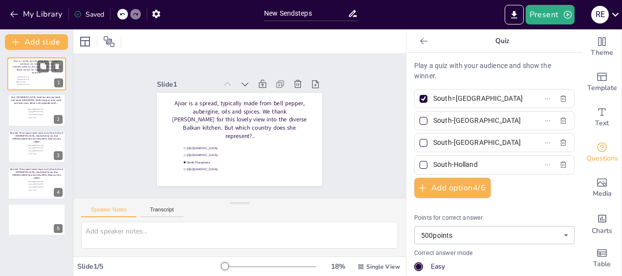
type input "[GEOGRAPHIC_DATA]"
type input "North Macadonia"
type input "[GEOGRAPHIC_DATA]"
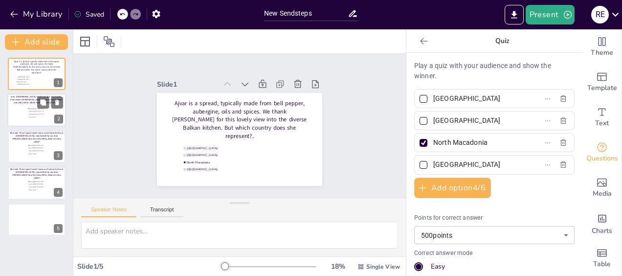
click at [22, 105] on div at bounding box center [36, 110] width 59 height 33
type input "South=[GEOGRAPHIC_DATA]"
type input "South-[GEOGRAPHIC_DATA]"
type input "South-Holland"
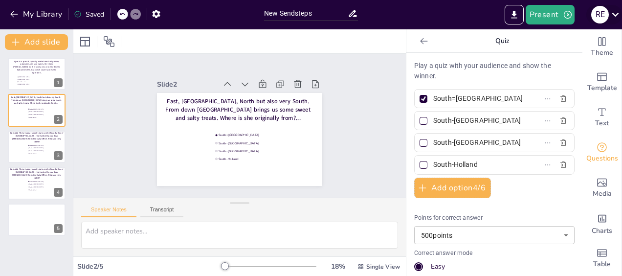
click at [615, 17] on icon at bounding box center [614, 14] width 13 height 13
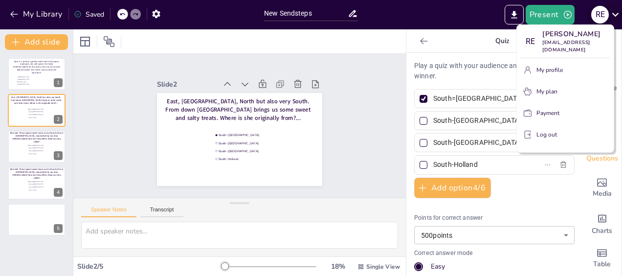
click at [615, 17] on div at bounding box center [311, 138] width 622 height 276
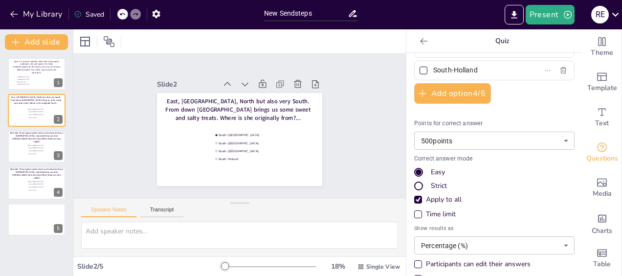
scroll to position [113, 0]
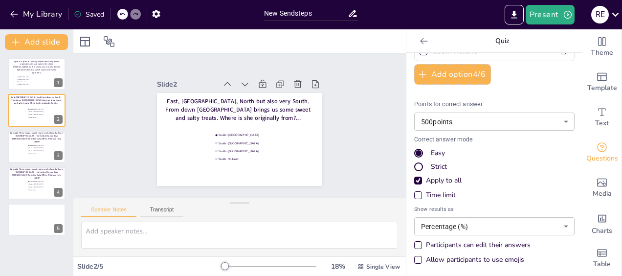
click at [414, 192] on div "Time limit" at bounding box center [418, 195] width 8 height 8
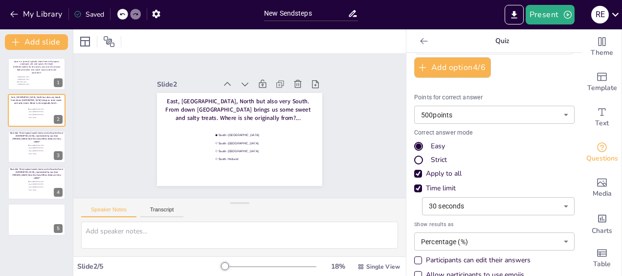
scroll to position [135, 0]
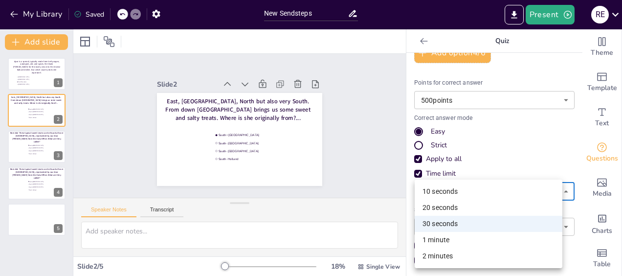
click at [482, 187] on body "My Library Saved New Sendsteps Present R E Document fonts Akatab Recently used …" at bounding box center [311, 138] width 622 height 276
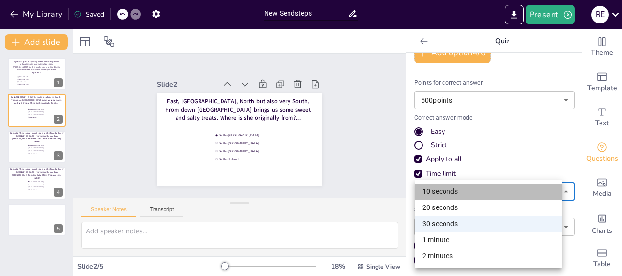
click at [472, 193] on li "10 seconds" at bounding box center [488, 191] width 148 height 16
type input "10"
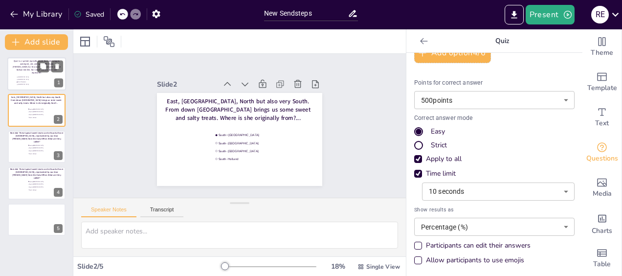
click at [31, 73] on div "Ajvar is a spread, typically made from bell pepper, aubergine, oils and spices.…" at bounding box center [37, 67] width 48 height 14
type input "[GEOGRAPHIC_DATA]"
type input "North Macadonia"
type input "[GEOGRAPHIC_DATA]"
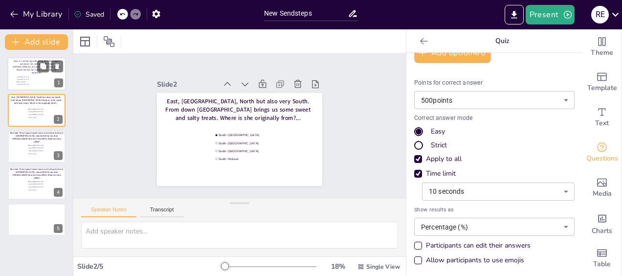
scroll to position [113, 0]
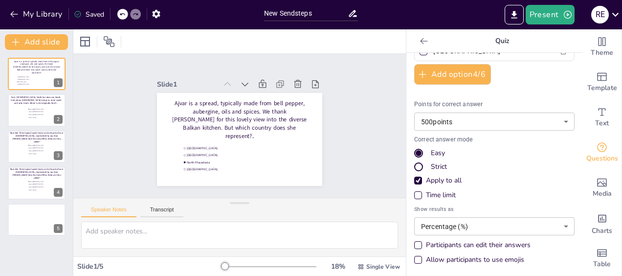
click at [414, 191] on div "Time limit" at bounding box center [418, 195] width 8 height 8
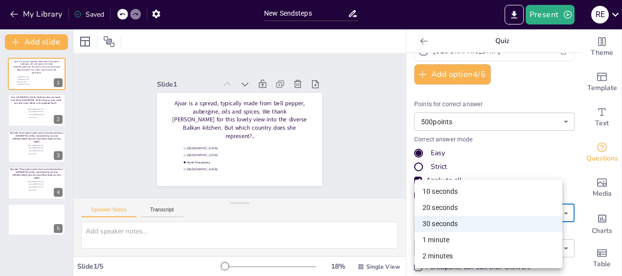
click at [484, 206] on body "My Library Saved New Sendsteps Present R E Document fonts Akatab Recently used …" at bounding box center [311, 138] width 622 height 276
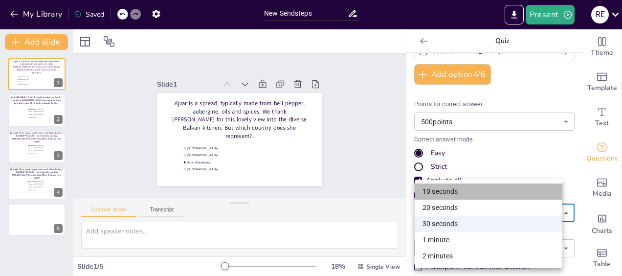
click at [478, 191] on li "10 seconds" at bounding box center [488, 191] width 148 height 16
type input "10"
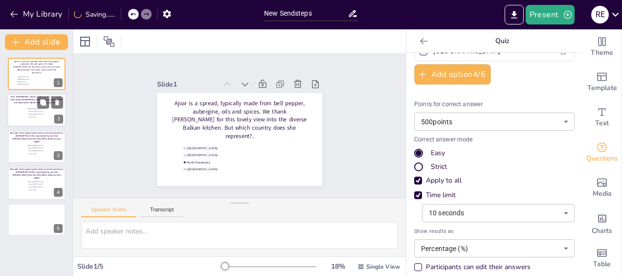
click at [32, 112] on span "South-[GEOGRAPHIC_DATA]" at bounding box center [42, 111] width 27 height 1
type input "South=[GEOGRAPHIC_DATA]"
type input "South-Africa"
type input "South-Sudan"
type input "South-Holland"
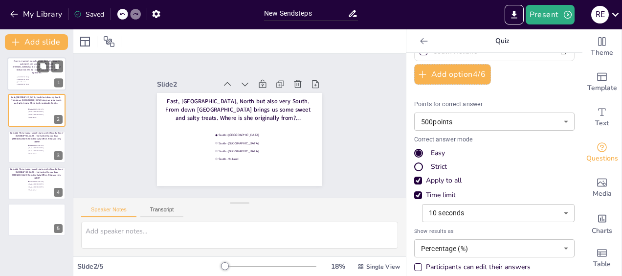
click at [35, 76] on span "Albania" at bounding box center [31, 76] width 27 height 1
type input "Albania"
type input "Kosovo"
type input "North Macadonia"
type input "Bosnia Herzegovina"
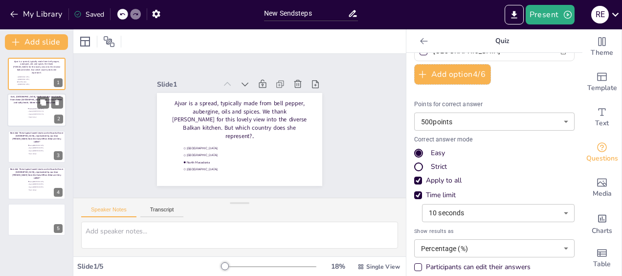
click at [36, 108] on span "South=Korea" at bounding box center [42, 108] width 27 height 1
type input "South=Korea"
type input "South-Africa"
type input "South-Sudan"
type input "South-Holland"
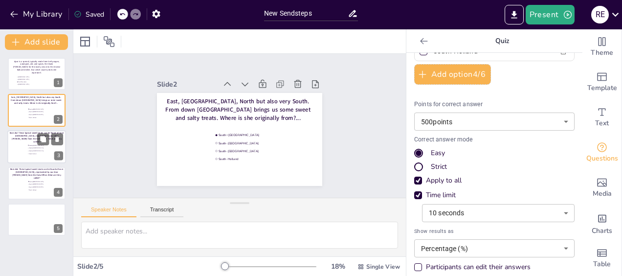
click at [25, 150] on div at bounding box center [36, 146] width 59 height 33
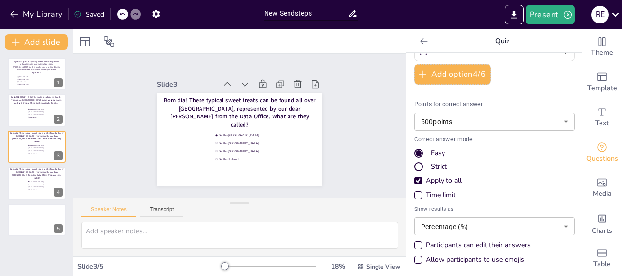
click at [414, 195] on div "Time limit" at bounding box center [418, 195] width 8 height 8
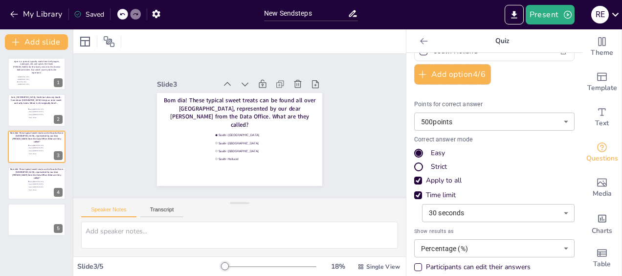
scroll to position [128, 0]
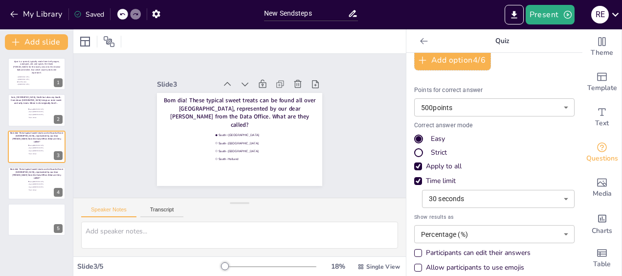
click at [463, 198] on body "My Library Saved New Sendsteps Present R E Document fonts Akatab Recently used …" at bounding box center [311, 138] width 622 height 276
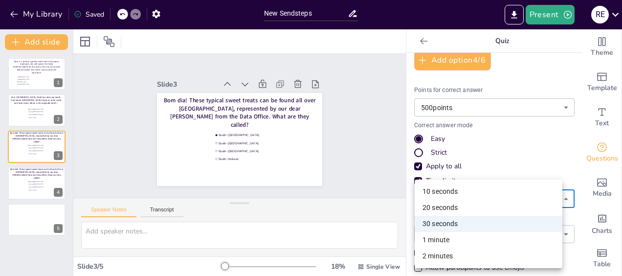
click at [457, 195] on li "10 seconds" at bounding box center [488, 191] width 148 height 16
type input "10"
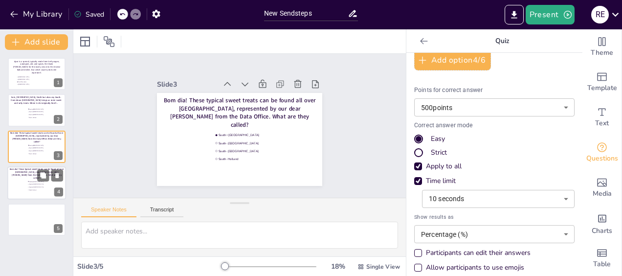
click at [20, 190] on div at bounding box center [36, 182] width 59 height 33
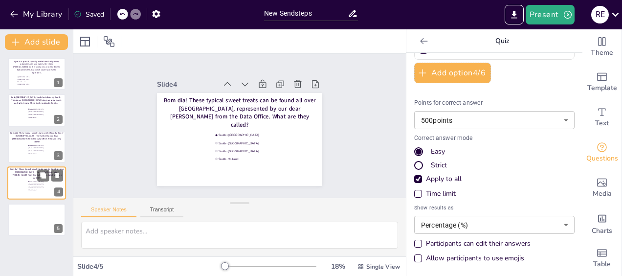
scroll to position [113, 0]
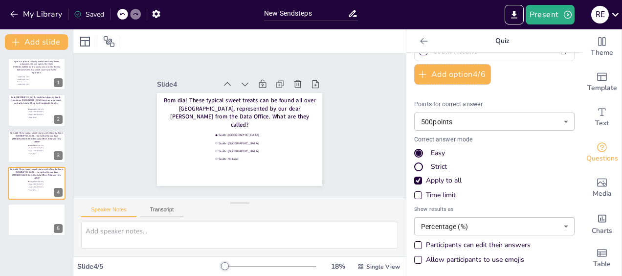
click at [414, 193] on div "Time limit" at bounding box center [418, 195] width 8 height 8
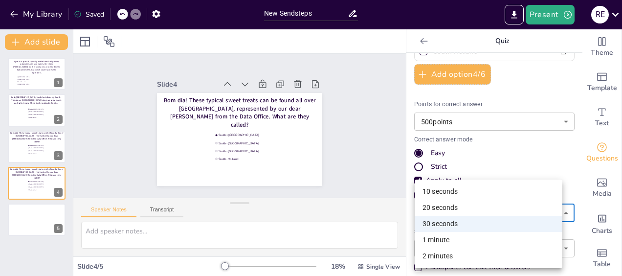
click at [523, 210] on body "My Library Saved New Sendsteps Present R E Document fonts Akatab Recently used …" at bounding box center [311, 138] width 622 height 276
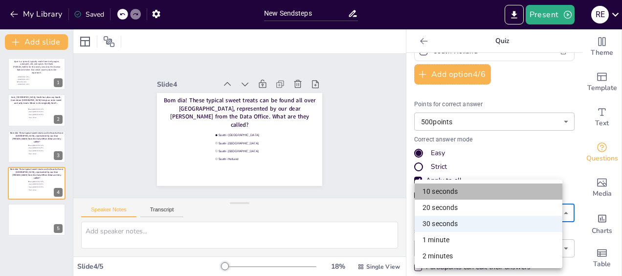
click at [477, 192] on li "10 seconds" at bounding box center [488, 191] width 148 height 16
type input "10"
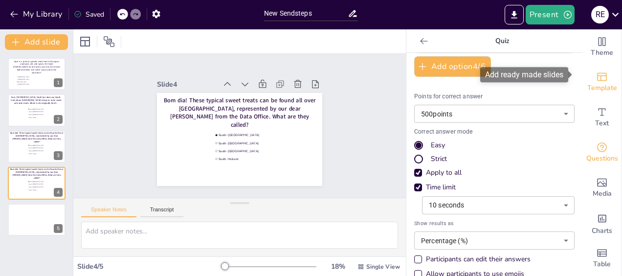
scroll to position [7, 0]
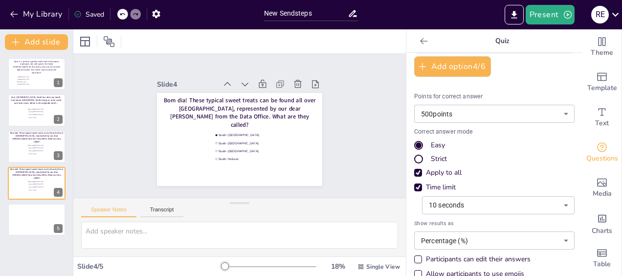
click at [496, 43] on p "Quiz" at bounding box center [502, 40] width 141 height 23
click at [419, 41] on icon at bounding box center [424, 41] width 10 height 10
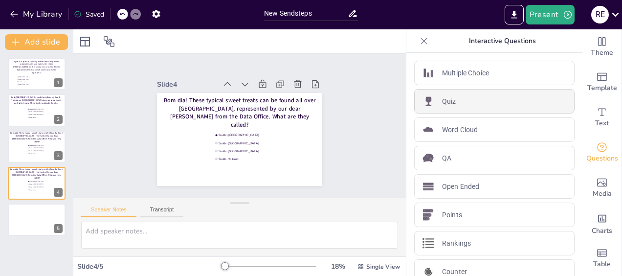
click at [474, 102] on div "Quiz" at bounding box center [494, 101] width 160 height 24
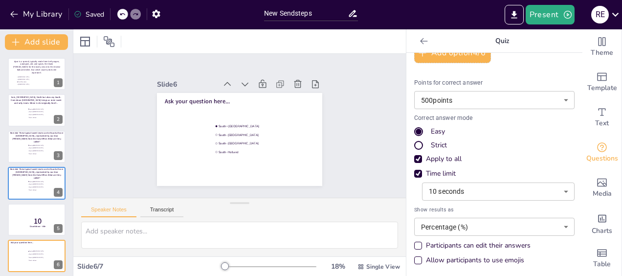
scroll to position [0, 0]
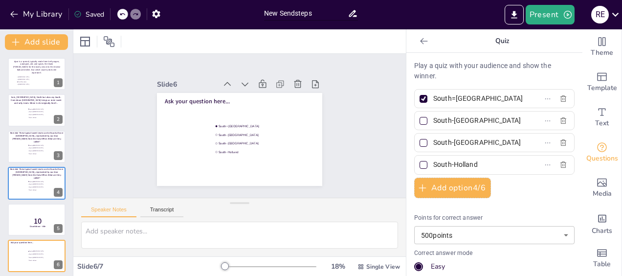
click at [304, 14] on input "New Sendsteps" at bounding box center [306, 13] width 84 height 14
click at [92, 20] on div "Saved" at bounding box center [86, 14] width 35 height 18
click at [92, 15] on div "Saved" at bounding box center [89, 14] width 30 height 9
click at [77, 15] on icon at bounding box center [78, 14] width 8 height 8
click at [554, 14] on button "Present" at bounding box center [549, 15] width 49 height 20
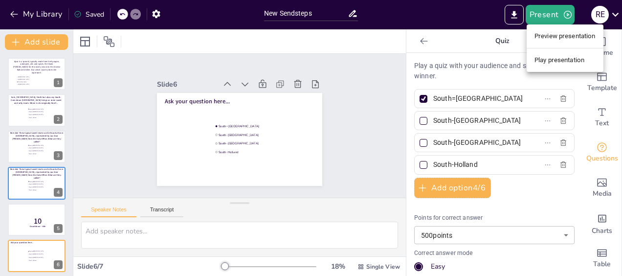
click at [547, 38] on li "Preview presentation" at bounding box center [564, 36] width 77 height 16
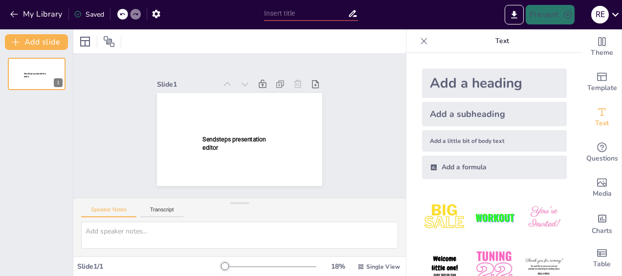
type input "New Sendsteps"
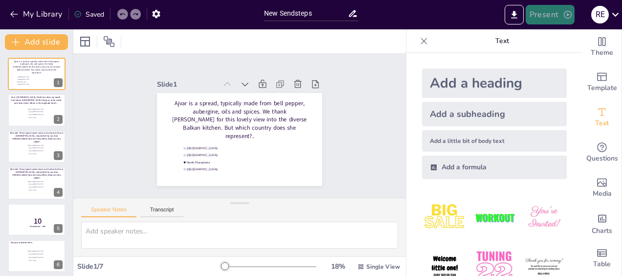
click at [552, 13] on button "Present" at bounding box center [549, 15] width 49 height 20
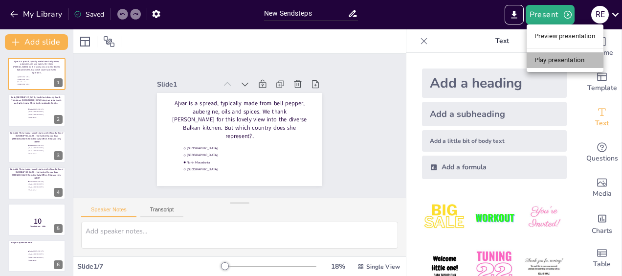
click at [553, 54] on li "Play presentation" at bounding box center [564, 60] width 77 height 16
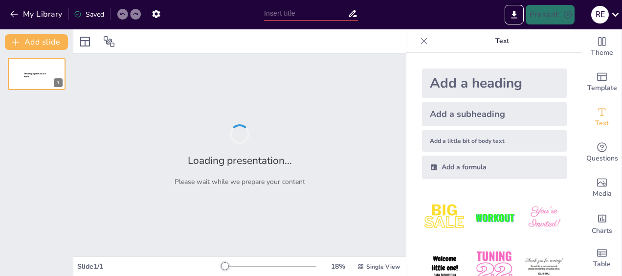
type input "New Sendsteps"
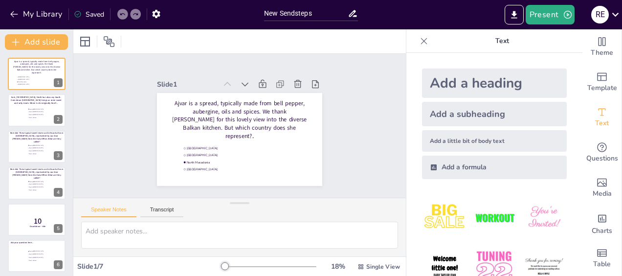
click at [90, 21] on div "Saved" at bounding box center [86, 14] width 35 height 18
click at [92, 15] on div "Saved" at bounding box center [89, 14] width 30 height 9
click at [614, 16] on icon at bounding box center [615, 15] width 7 height 4
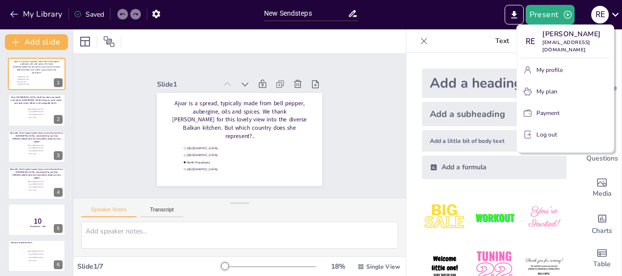
click at [514, 15] on div at bounding box center [311, 138] width 622 height 276
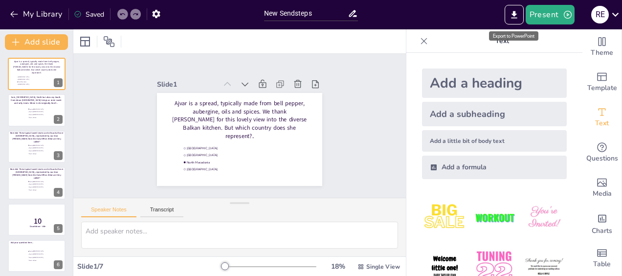
click at [514, 15] on icon "Export to PowerPoint" at bounding box center [514, 14] width 6 height 7
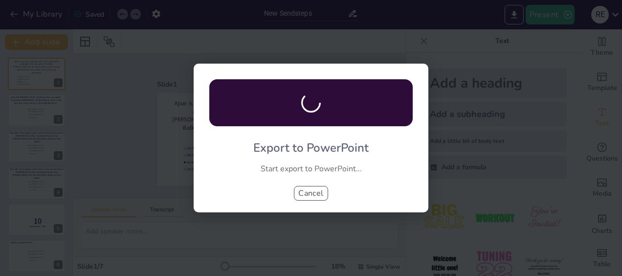
click at [306, 187] on button "Cancel" at bounding box center [311, 193] width 34 height 15
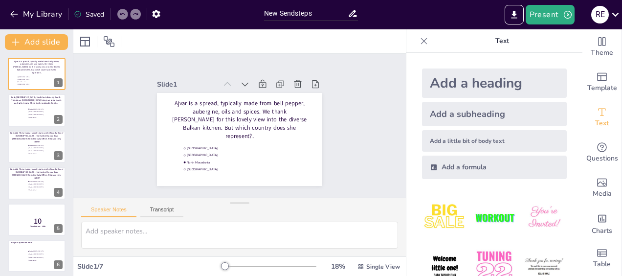
click at [401, 12] on div "Present R E" at bounding box center [492, 15] width 259 height 20
click at [87, 18] on div "Saved" at bounding box center [89, 14] width 30 height 9
click at [33, 17] on button "My Library" at bounding box center [36, 14] width 59 height 16
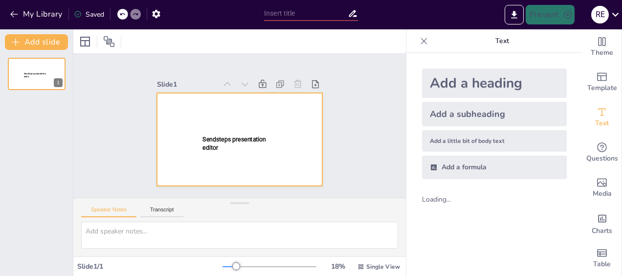
type input "New Sendsteps"
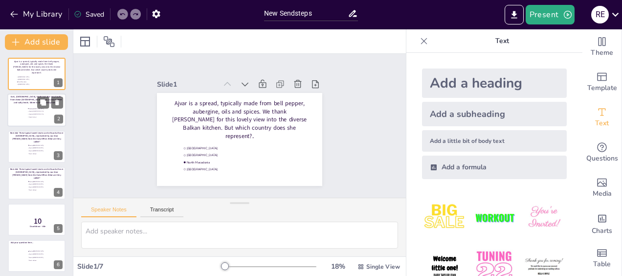
click at [23, 101] on span "East, [GEOGRAPHIC_DATA], North but also very South. From down [GEOGRAPHIC_DATA]…" at bounding box center [36, 99] width 52 height 9
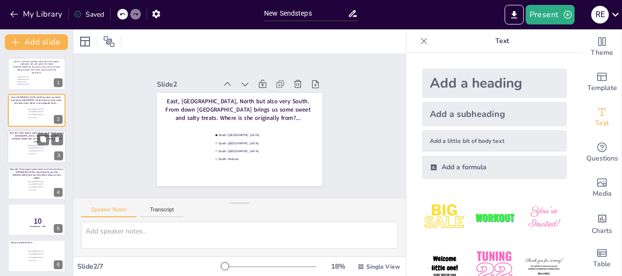
click at [34, 136] on span "Bom dia! These typical sweet treats can be found all over [GEOGRAPHIC_DATA], re…" at bounding box center [37, 137] width 54 height 12
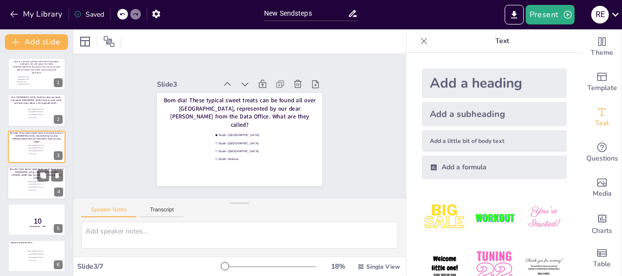
click at [26, 178] on div at bounding box center [36, 182] width 59 height 33
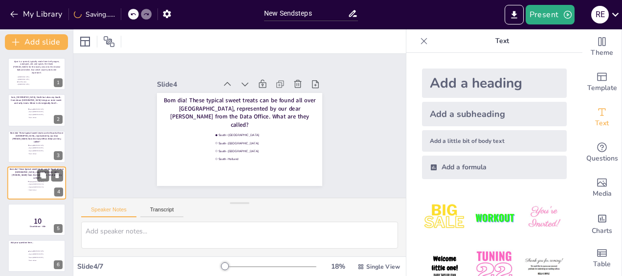
scroll to position [20, 0]
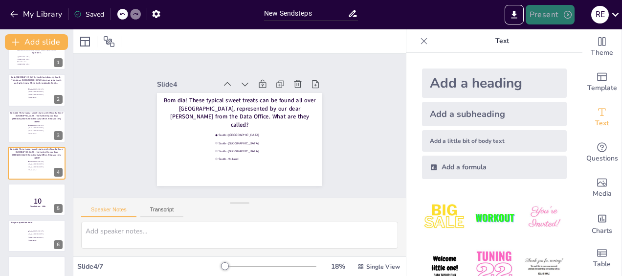
click at [561, 17] on button "Present" at bounding box center [549, 15] width 49 height 20
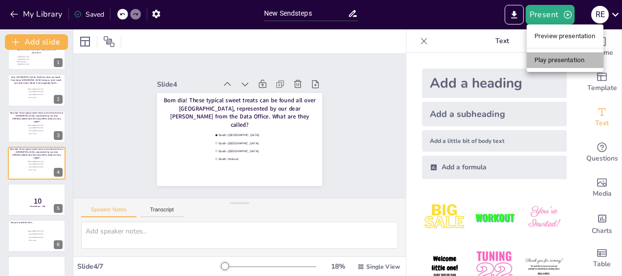
click at [559, 61] on li "Play presentation" at bounding box center [564, 60] width 77 height 16
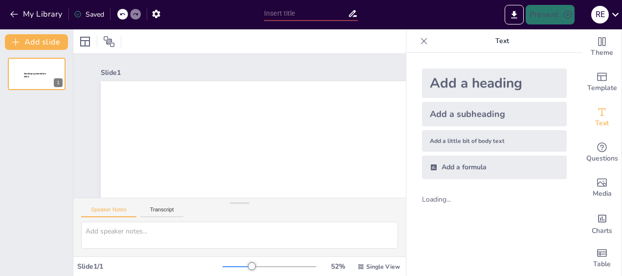
type input "New Sendsteps"
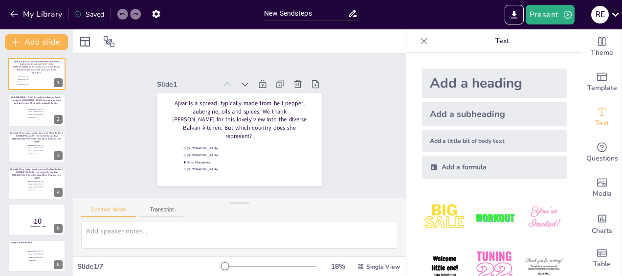
click at [614, 18] on icon at bounding box center [614, 14] width 13 height 13
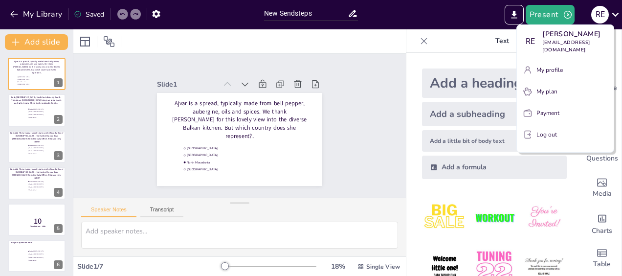
drag, startPoint x: 558, startPoint y: 15, endPoint x: 414, endPoint y: 58, distance: 149.5
click at [414, 58] on div at bounding box center [311, 138] width 622 height 276
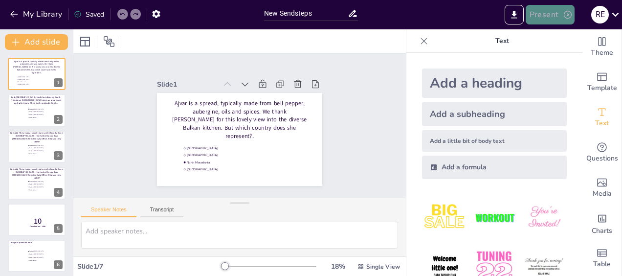
click at [566, 13] on icon "button" at bounding box center [568, 15] width 8 height 8
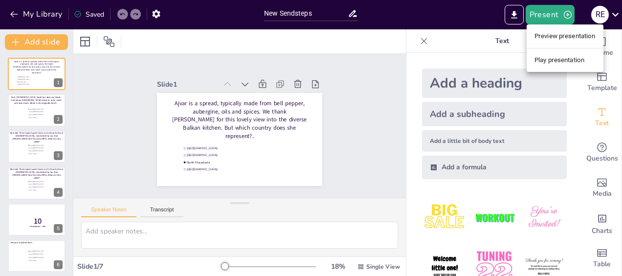
drag, startPoint x: 43, startPoint y: 17, endPoint x: 11, endPoint y: 11, distance: 33.3
drag, startPoint x: 11, startPoint y: 11, endPoint x: -2, endPoint y: 14, distance: 13.2
click at [0, 14] on html "My Library Saved New Sendsteps Present R E Document fonts Roboto Recently used …" at bounding box center [311, 138] width 622 height 276
click at [13, 15] on div at bounding box center [311, 138] width 622 height 276
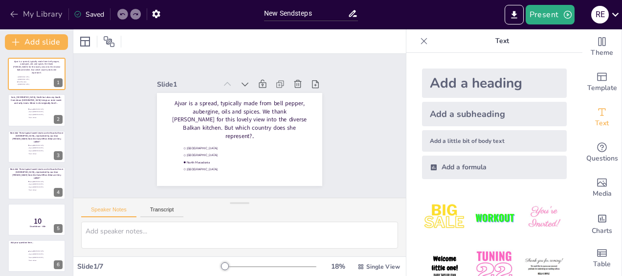
click at [30, 14] on button "My Library" at bounding box center [36, 14] width 59 height 16
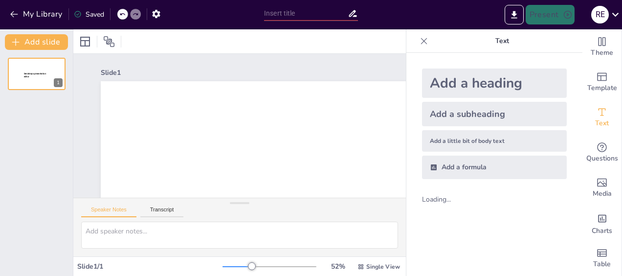
type input "New Sendsteps"
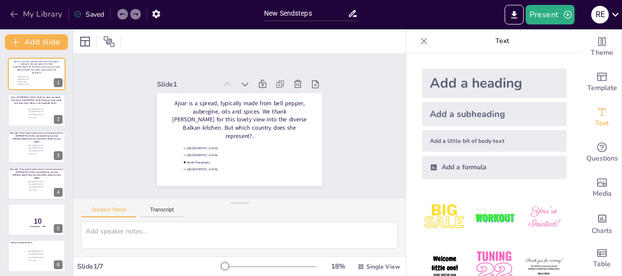
click at [45, 17] on button "My Library" at bounding box center [36, 14] width 59 height 16
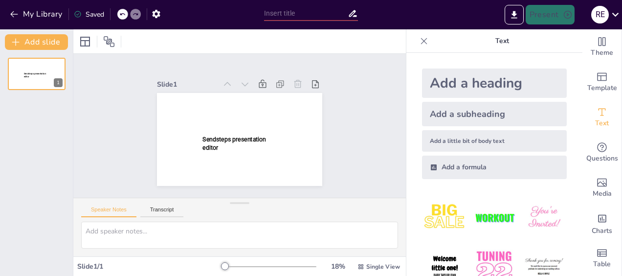
type input "New Sendsteps"
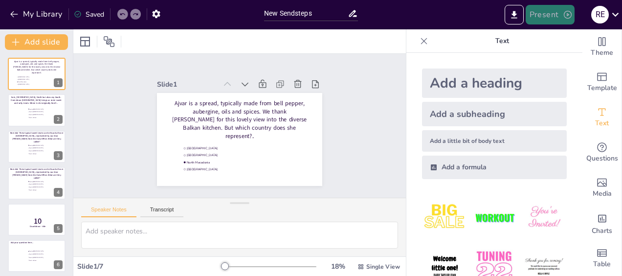
click at [566, 21] on button "Present" at bounding box center [549, 15] width 49 height 20
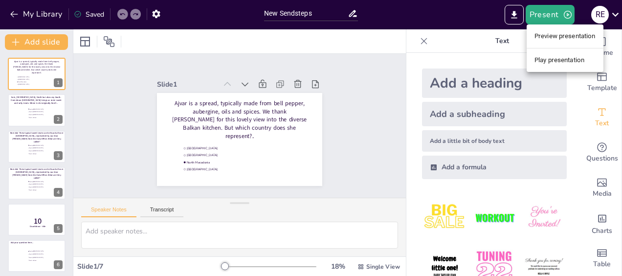
click at [566, 38] on li "Preview presentation" at bounding box center [564, 36] width 77 height 16
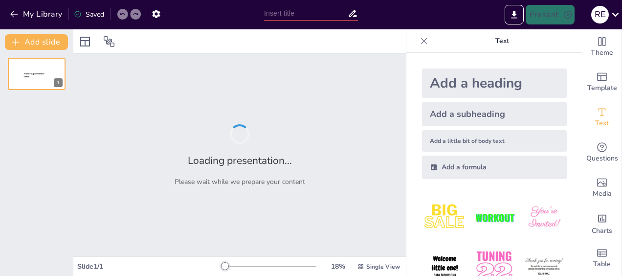
type input "New Sendsteps"
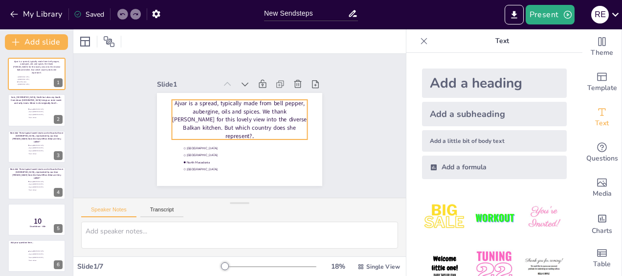
click at [228, 95] on div at bounding box center [233, 137] width 190 height 163
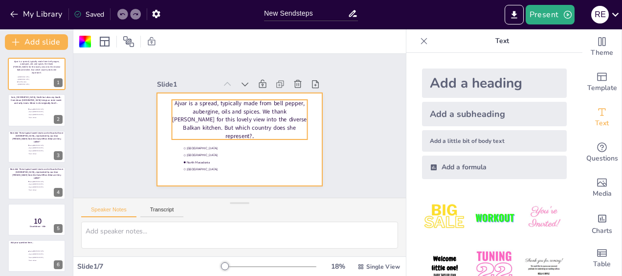
click at [223, 106] on p "Ajvar is a spread, typically made from bell pepper, aubergine, oils and spices.…" at bounding box center [244, 130] width 121 height 128
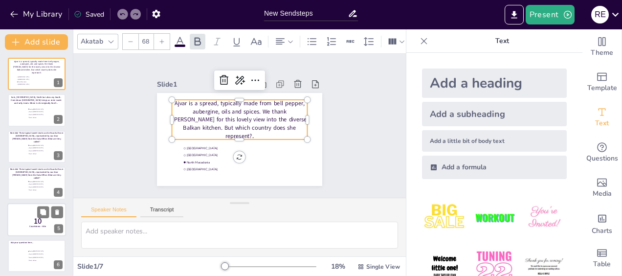
click at [43, 224] on span "Countdown - title" at bounding box center [37, 225] width 17 height 3
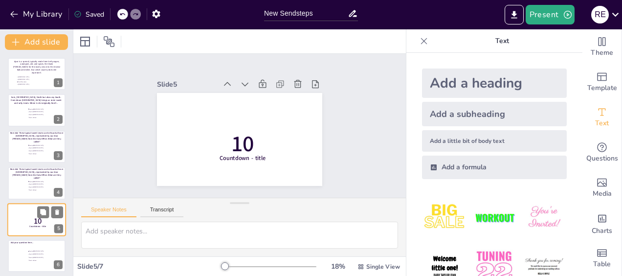
scroll to position [40, 0]
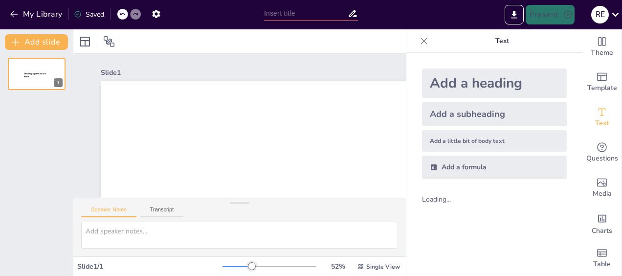
type input "New Sendsteps"
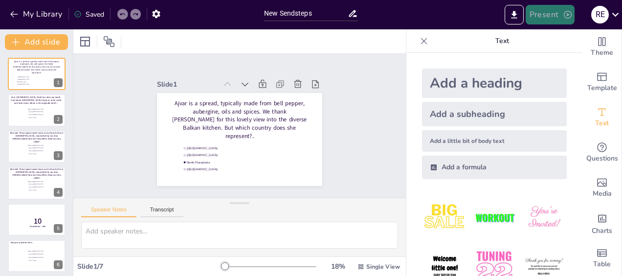
click at [553, 14] on button "Present" at bounding box center [549, 15] width 49 height 20
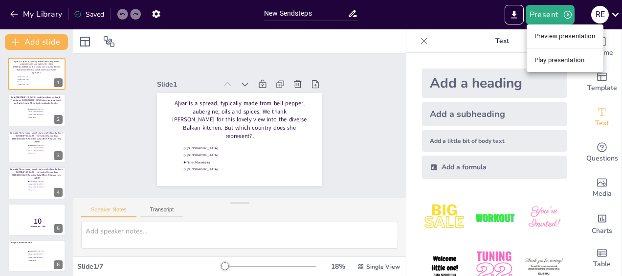
click at [554, 37] on li "Preview presentation" at bounding box center [564, 36] width 77 height 16
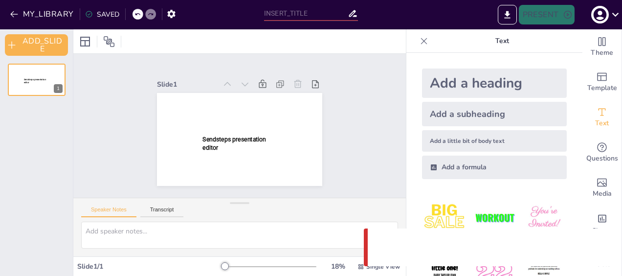
type input "New Sendsteps"
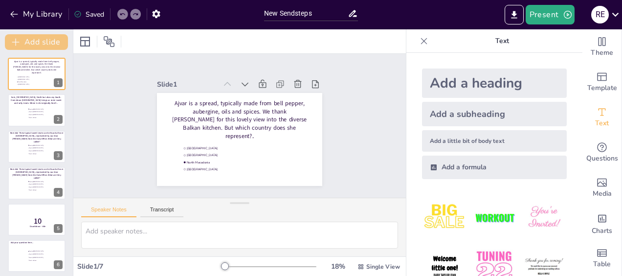
click at [45, 36] on button "Add slide" at bounding box center [36, 42] width 63 height 16
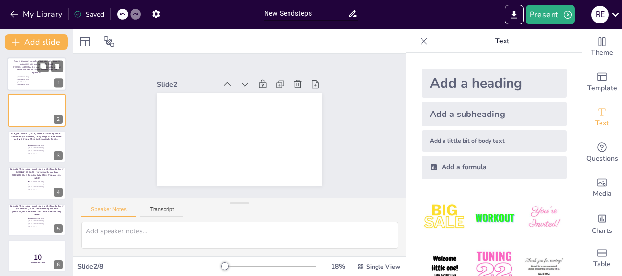
click at [22, 79] on span "[GEOGRAPHIC_DATA]" at bounding box center [31, 79] width 27 height 1
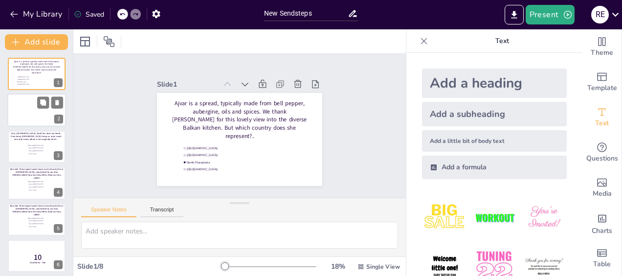
click at [23, 113] on div at bounding box center [36, 110] width 59 height 33
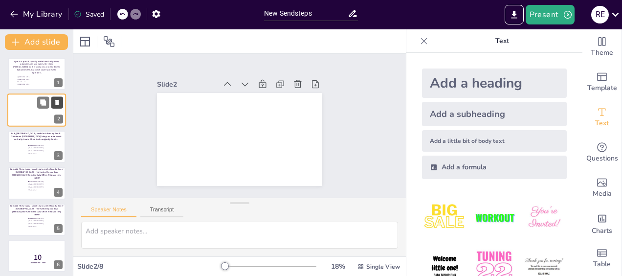
click at [57, 101] on icon at bounding box center [57, 102] width 4 height 5
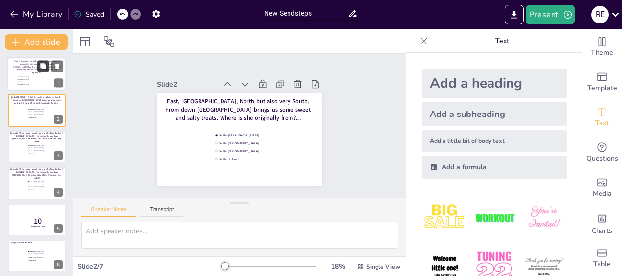
click at [41, 68] on icon at bounding box center [43, 66] width 7 height 7
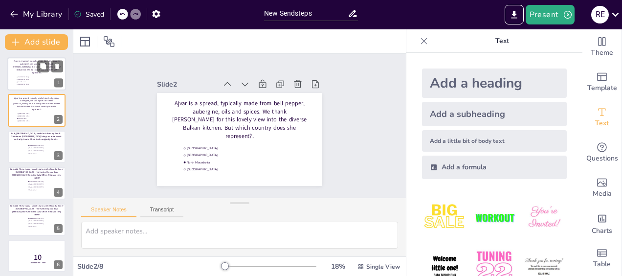
click at [18, 70] on p "Ajvar is a spread, typically made from bell pepper, aubergine, oils and spices.…" at bounding box center [37, 67] width 48 height 15
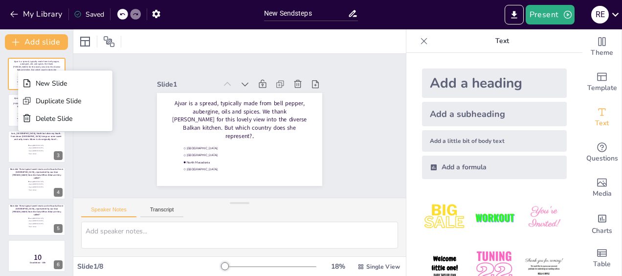
click at [114, 141] on div "Slide 1 Ajvar is a spread, typically made from bell pepper, aubergine, oils and…" at bounding box center [239, 126] width 332 height 144
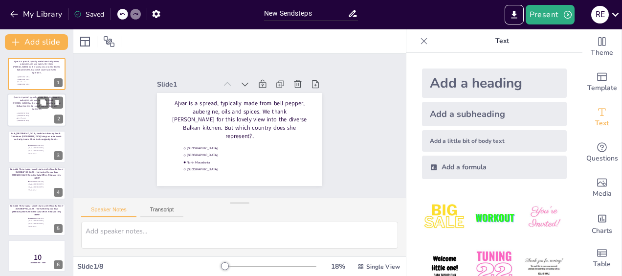
click at [17, 109] on div "Ajvar is a spread, typically made from bell pepper, aubergine, oils and spices.…" at bounding box center [37, 103] width 48 height 14
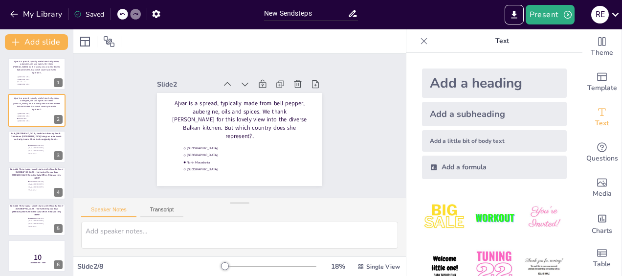
click at [489, 40] on p "Text" at bounding box center [502, 40] width 141 height 23
click at [416, 46] on div at bounding box center [424, 41] width 16 height 16
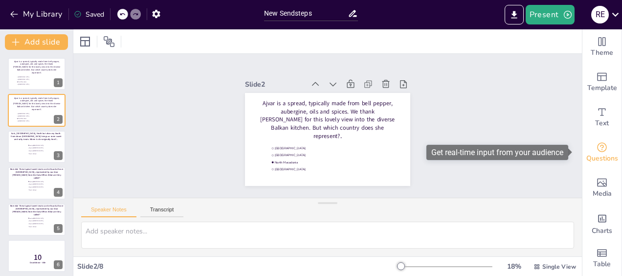
click at [596, 149] on icon "Get real-time input from your audience" at bounding box center [602, 147] width 12 height 12
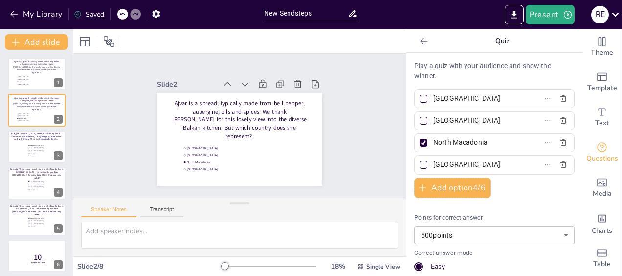
click at [92, 15] on div "Saved" at bounding box center [89, 14] width 30 height 9
click at [31, 12] on button "My Library" at bounding box center [36, 14] width 59 height 16
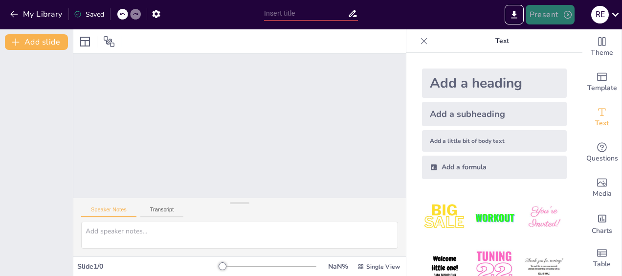
click at [543, 12] on button "Present" at bounding box center [549, 15] width 49 height 20
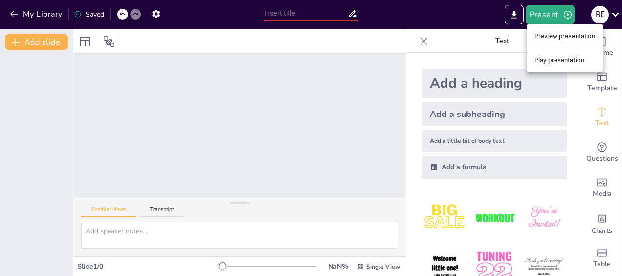
click at [553, 39] on li "Preview presentation" at bounding box center [564, 36] width 77 height 16
